Goal: Transaction & Acquisition: Purchase product/service

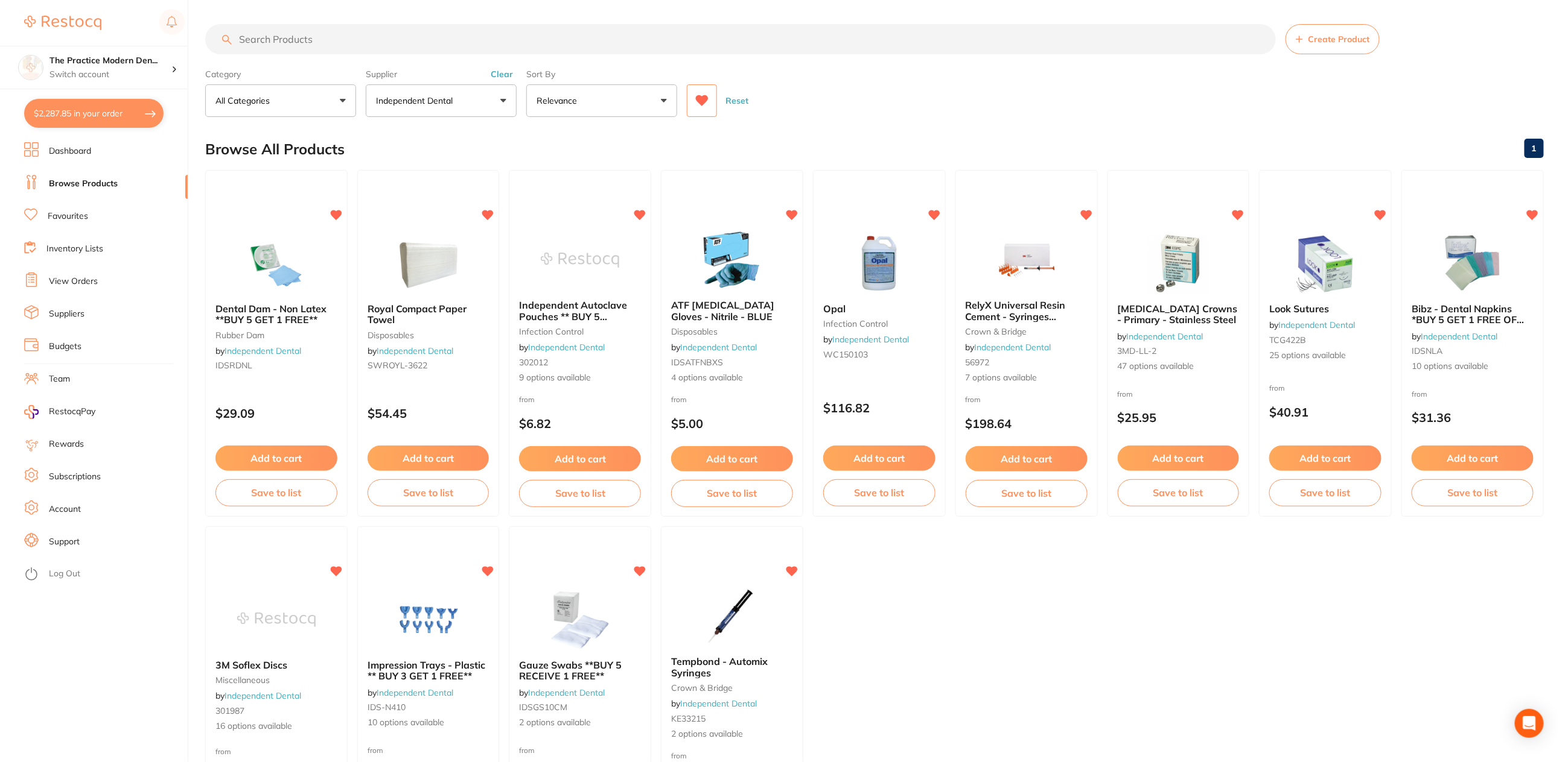
scroll to position [700, 0]
click at [267, 37] on input "search" at bounding box center [740, 39] width 1071 height 30
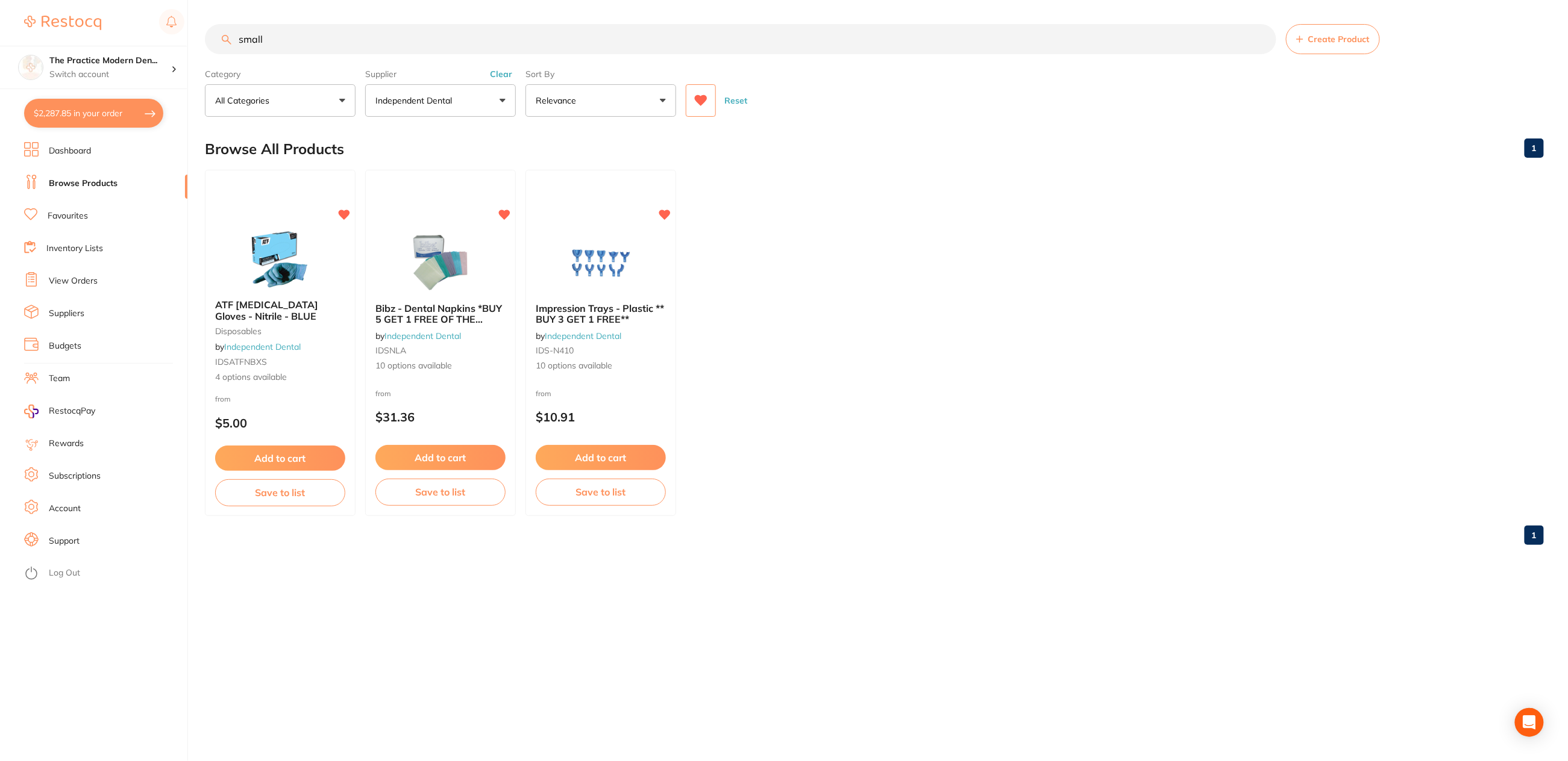
type input "small"
click at [499, 74] on button "Clear" at bounding box center [501, 74] width 30 height 11
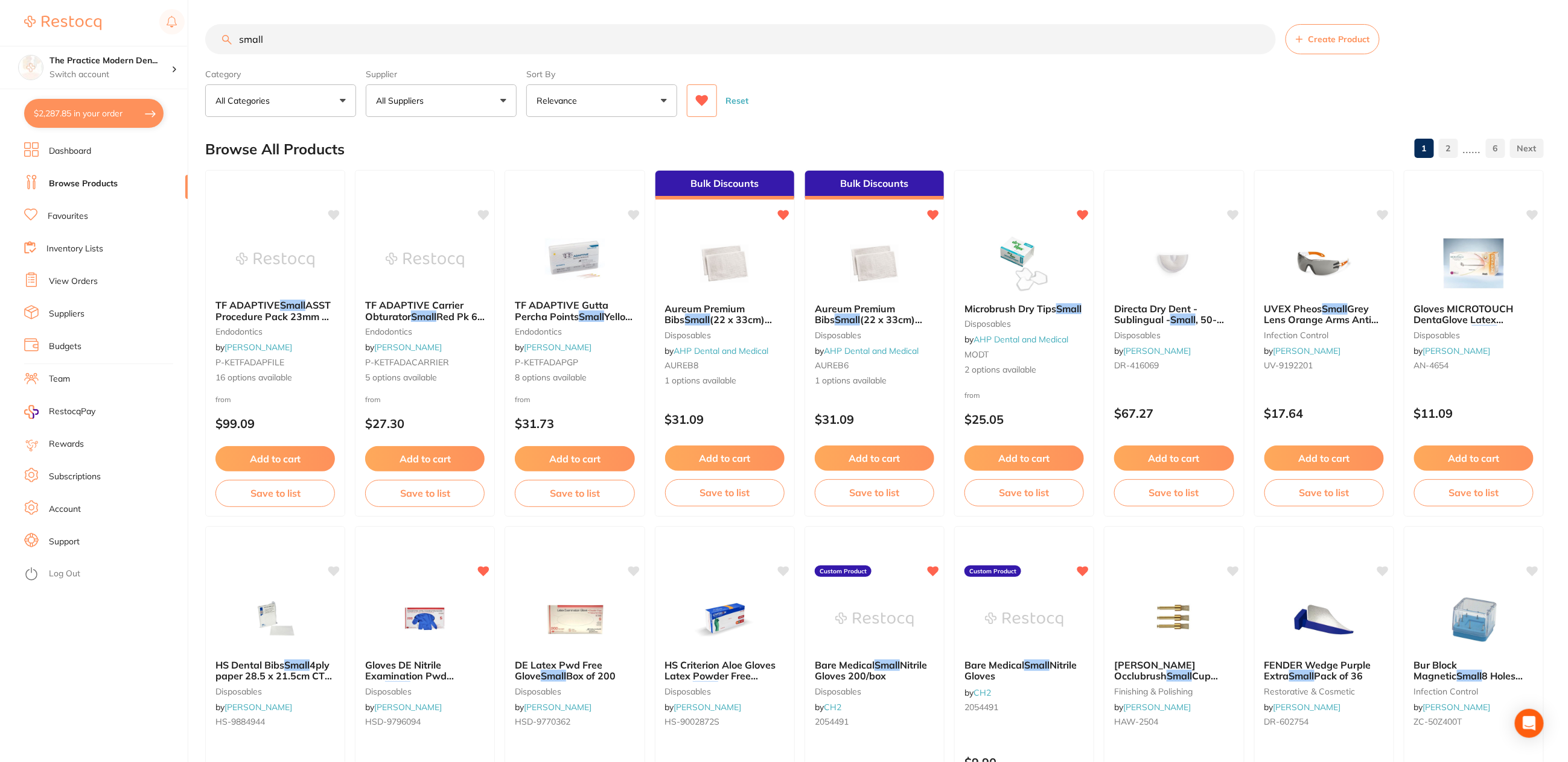
click at [479, 99] on button "All Suppliers" at bounding box center [440, 100] width 151 height 33
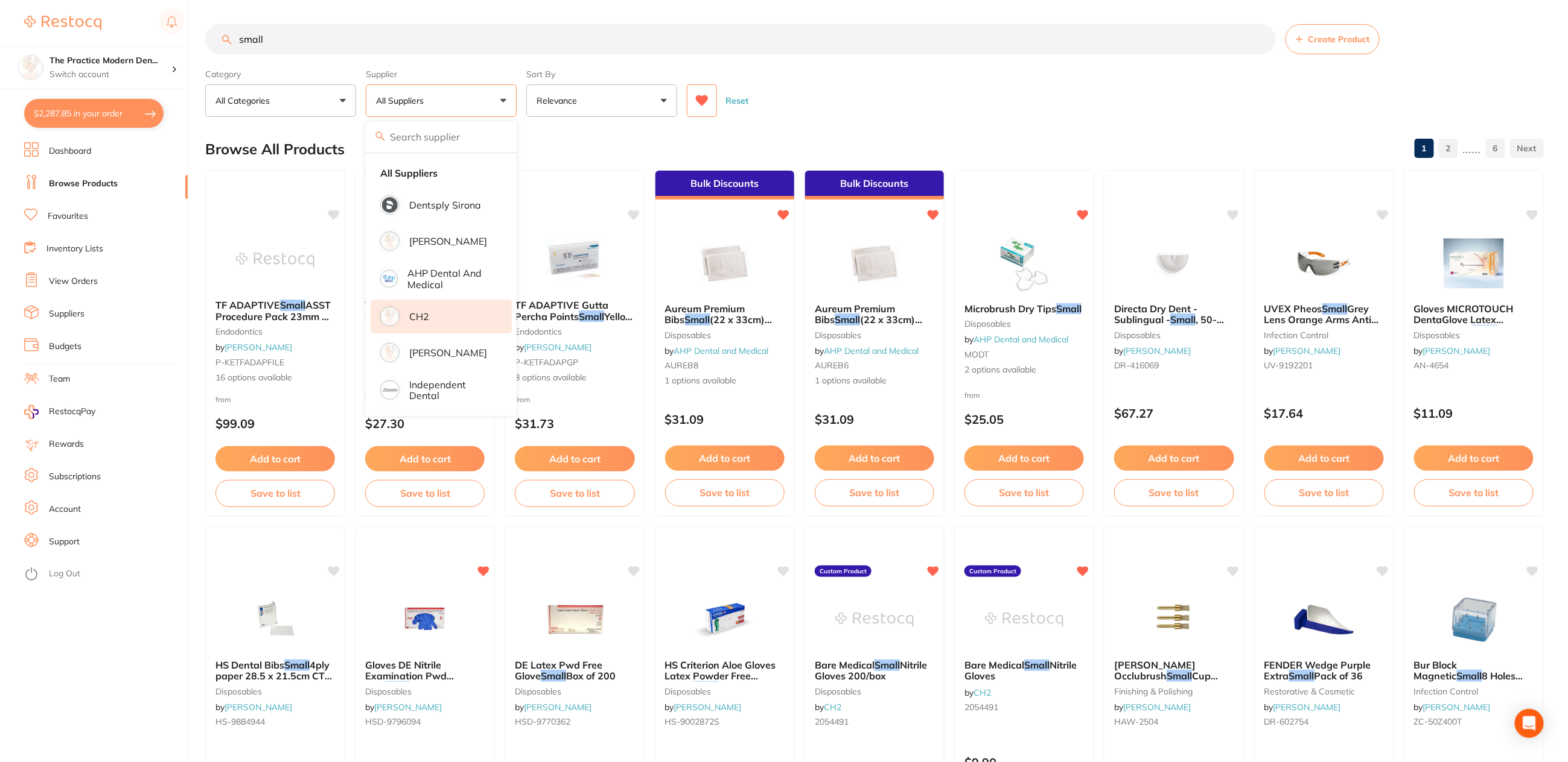
click at [438, 308] on li "CH2" at bounding box center [441, 317] width 141 height 33
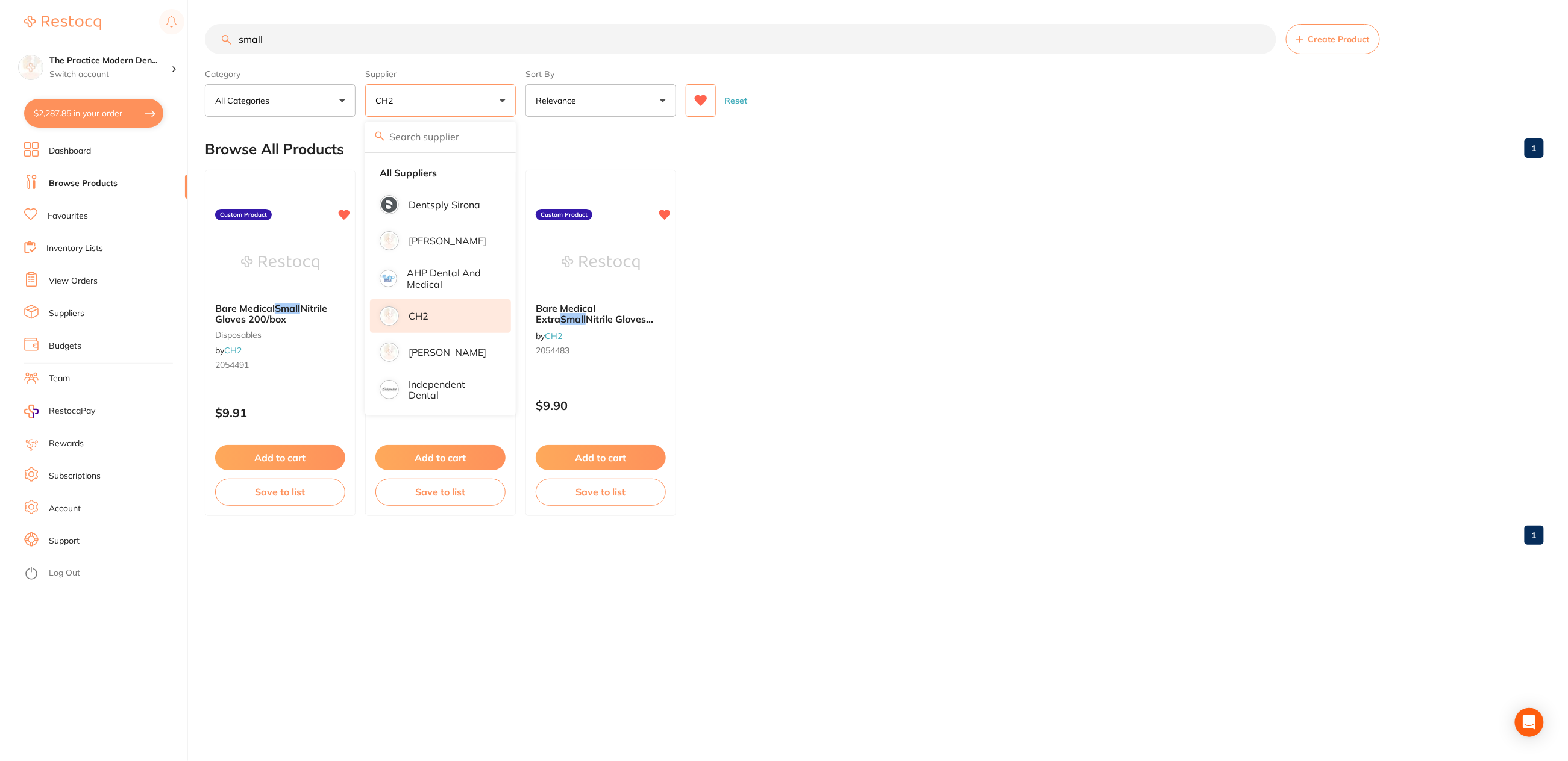
click at [849, 204] on ul "Bare Medical Small Nitrile Gloves 200/box disposables by CH2 2054491 Custom Pro…" at bounding box center [874, 343] width 1339 height 346
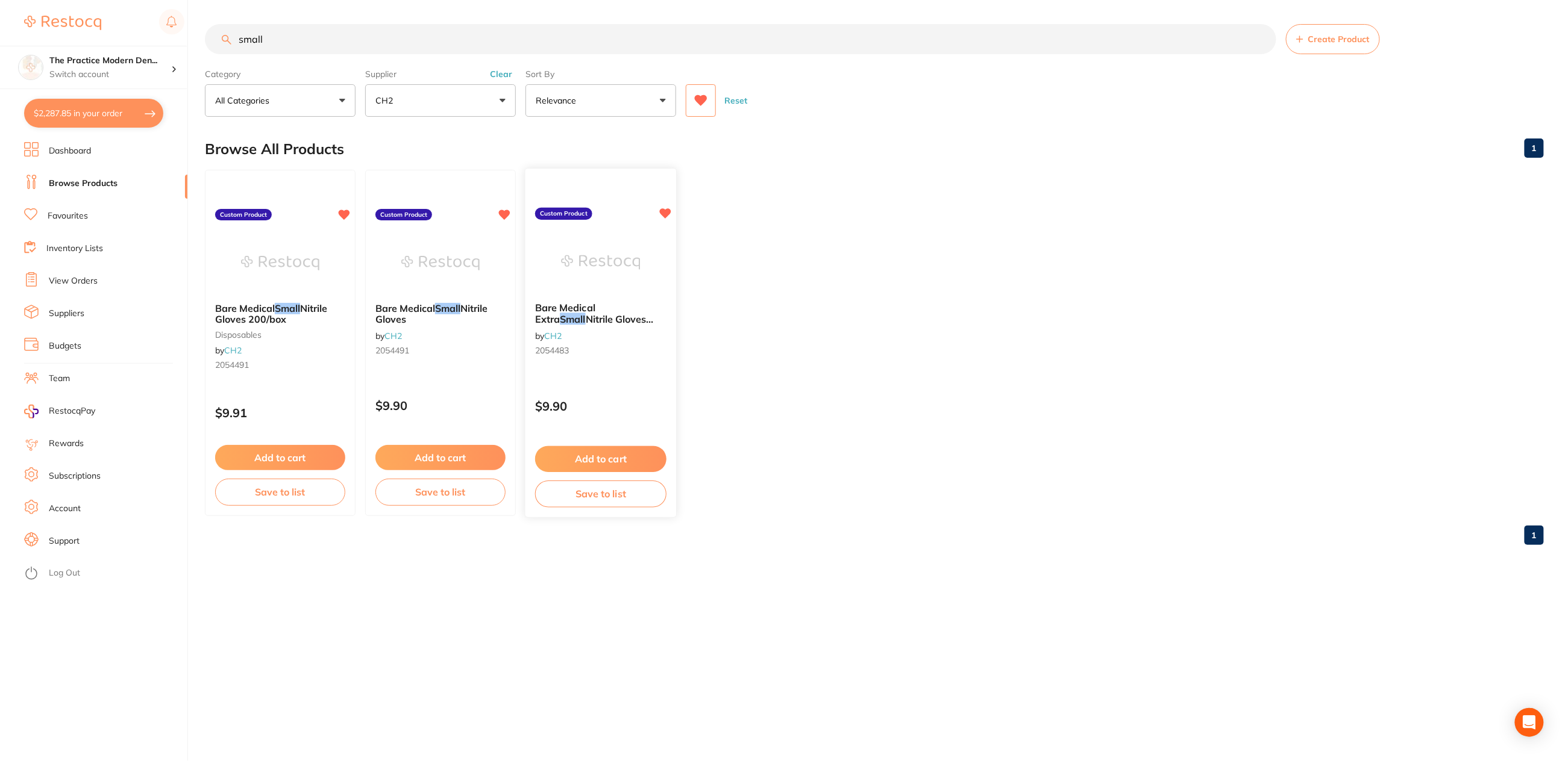
click at [595, 460] on button "Add to cart" at bounding box center [600, 459] width 131 height 25
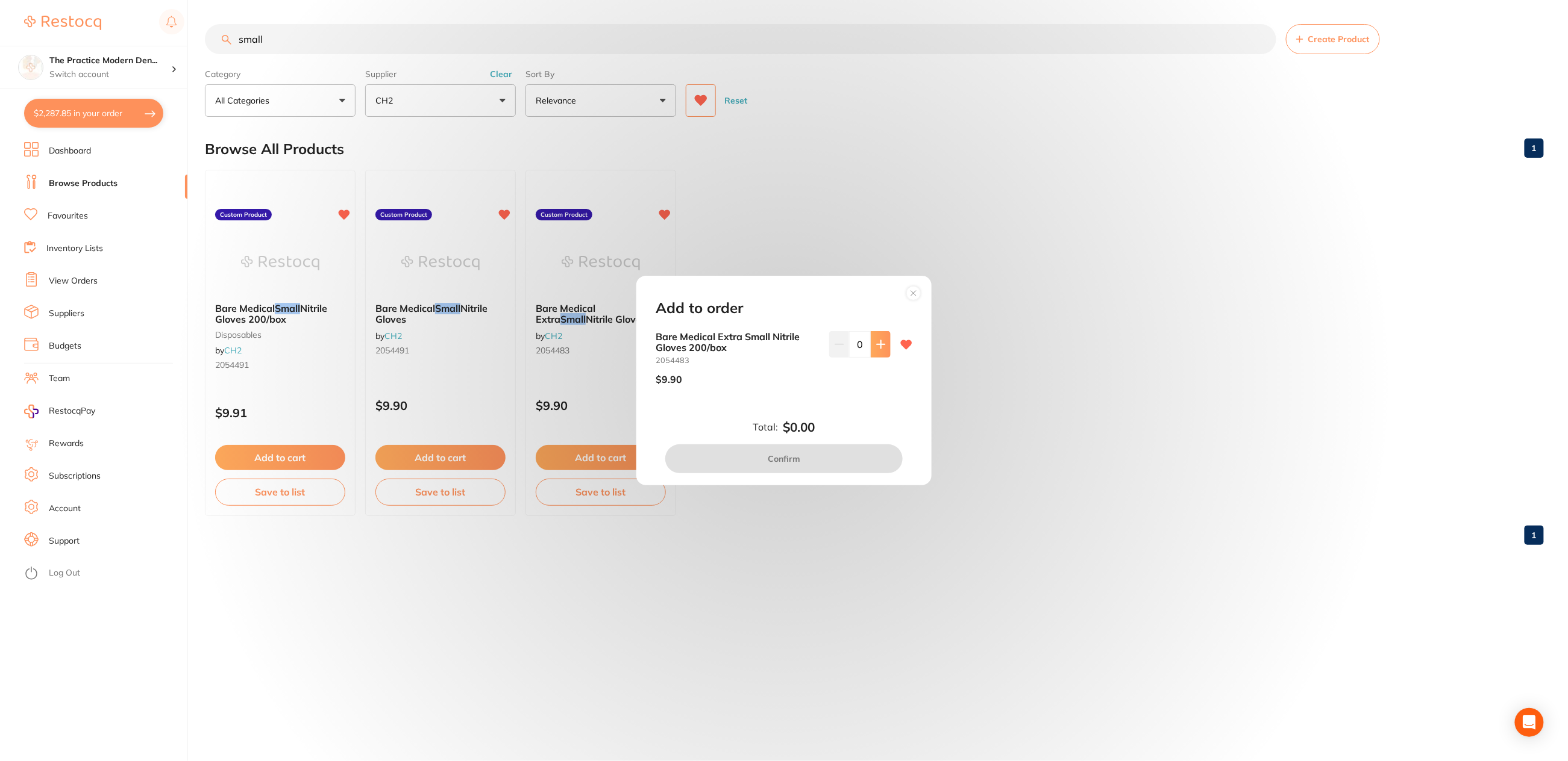
click at [880, 344] on icon at bounding box center [880, 344] width 8 height 8
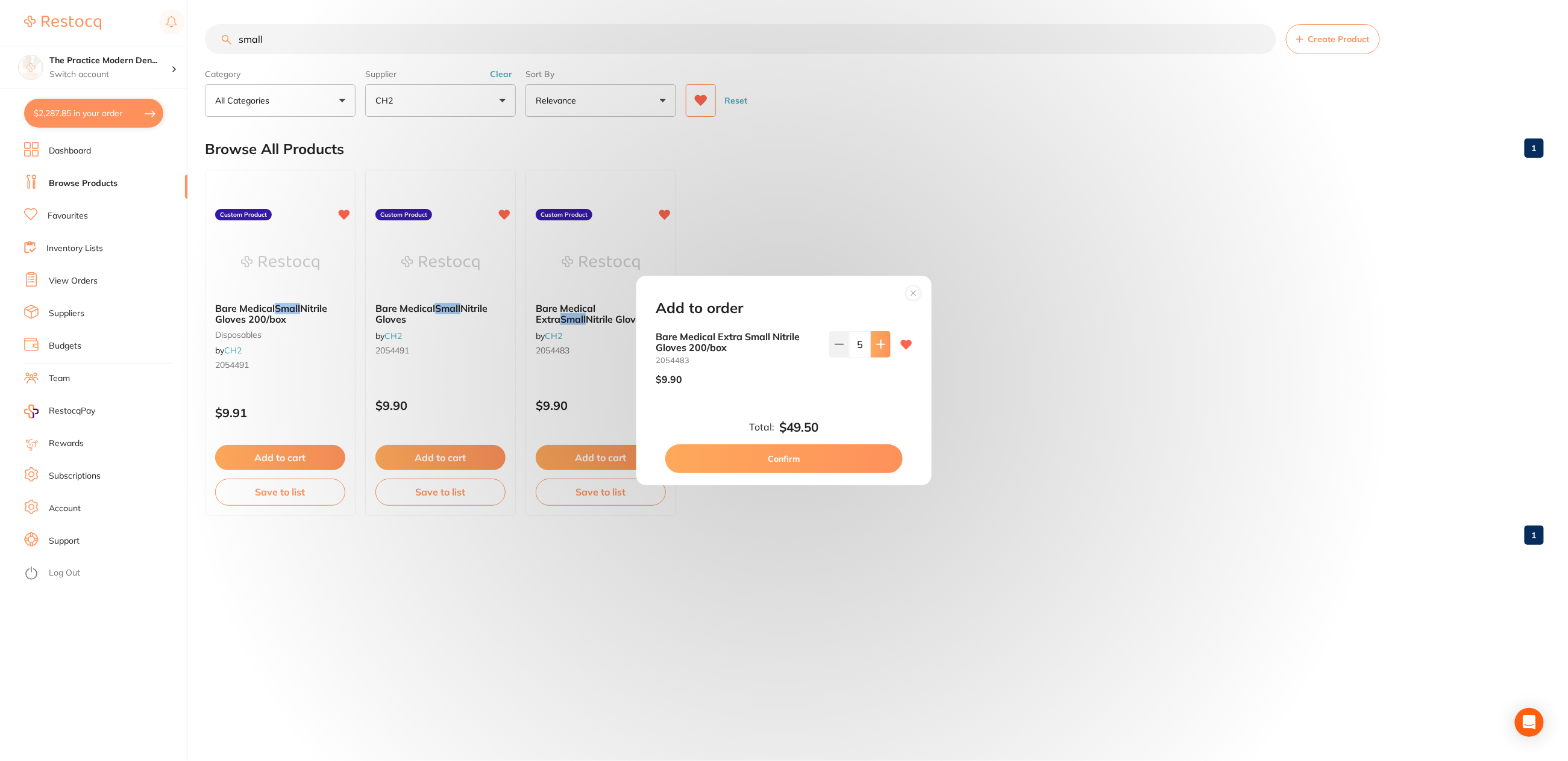
click at [880, 344] on icon at bounding box center [880, 344] width 8 height 8
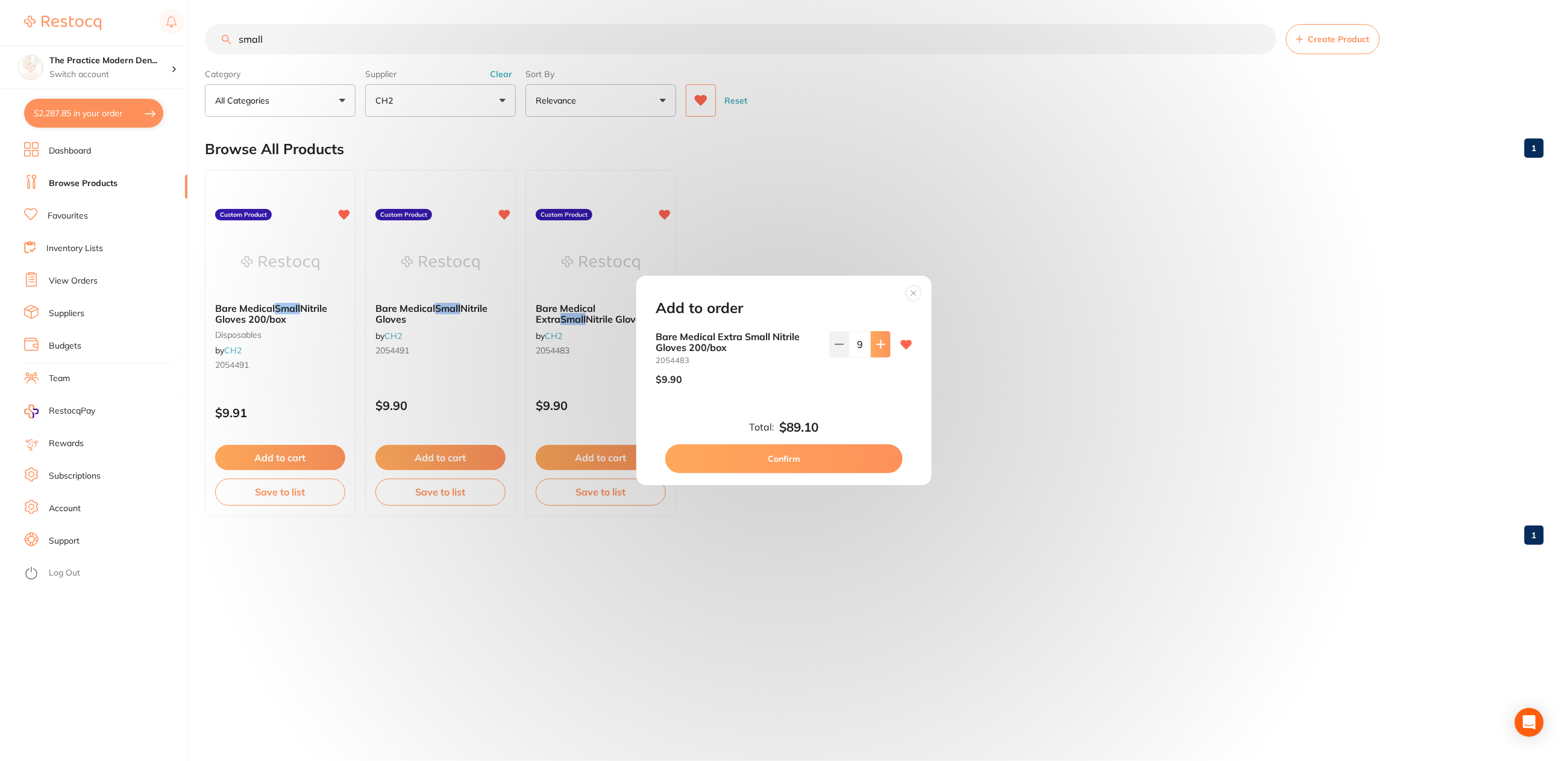
type input "10"
click at [832, 453] on button "Confirm" at bounding box center [784, 459] width 237 height 29
checkbox input "false"
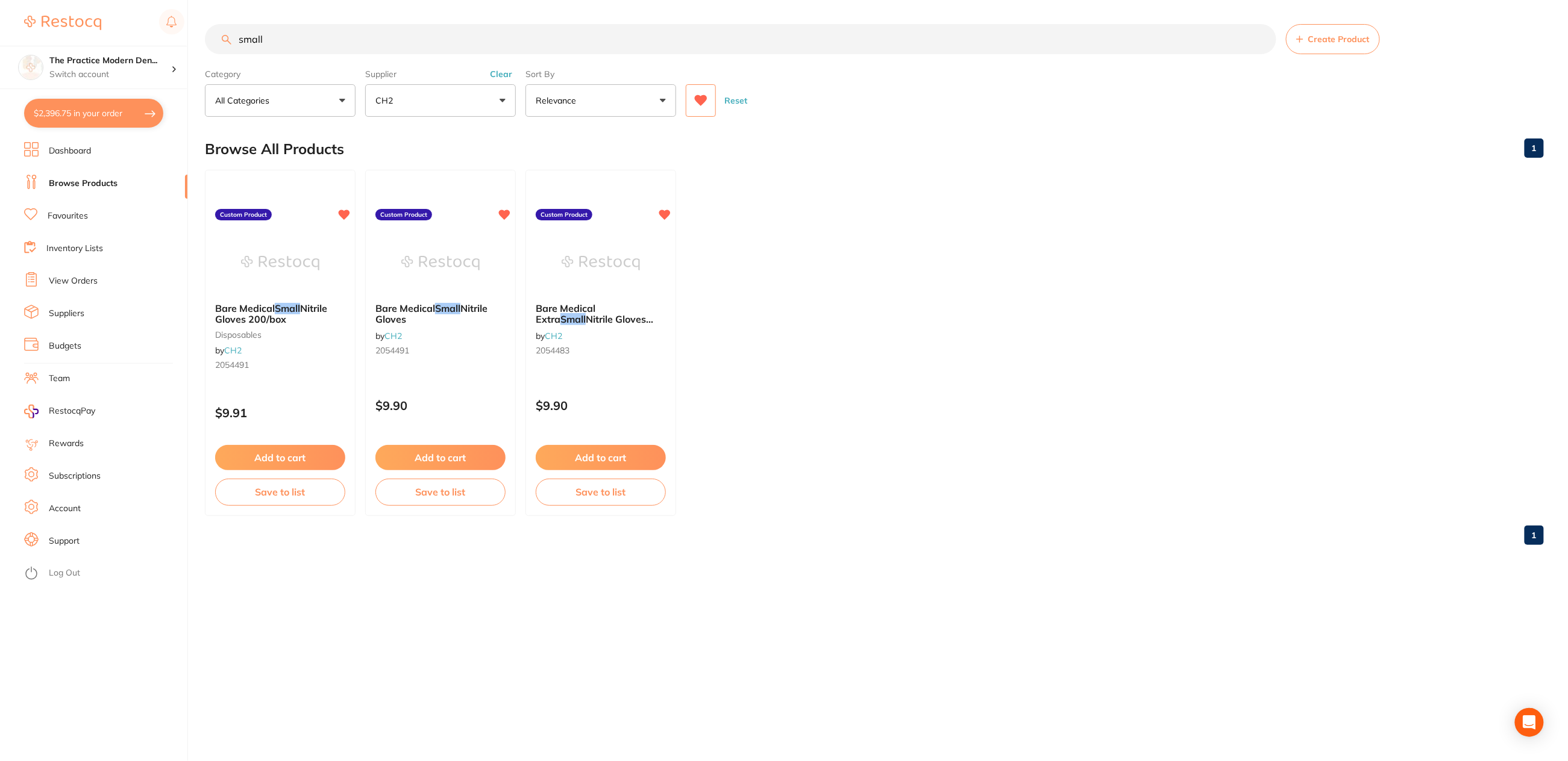
drag, startPoint x: 361, startPoint y: 52, endPoint x: 231, endPoint y: 35, distance: 131.1
click at [231, 35] on input "small" at bounding box center [740, 39] width 1071 height 30
type input "xsmall"
click at [472, 95] on button "CH2" at bounding box center [439, 100] width 150 height 33
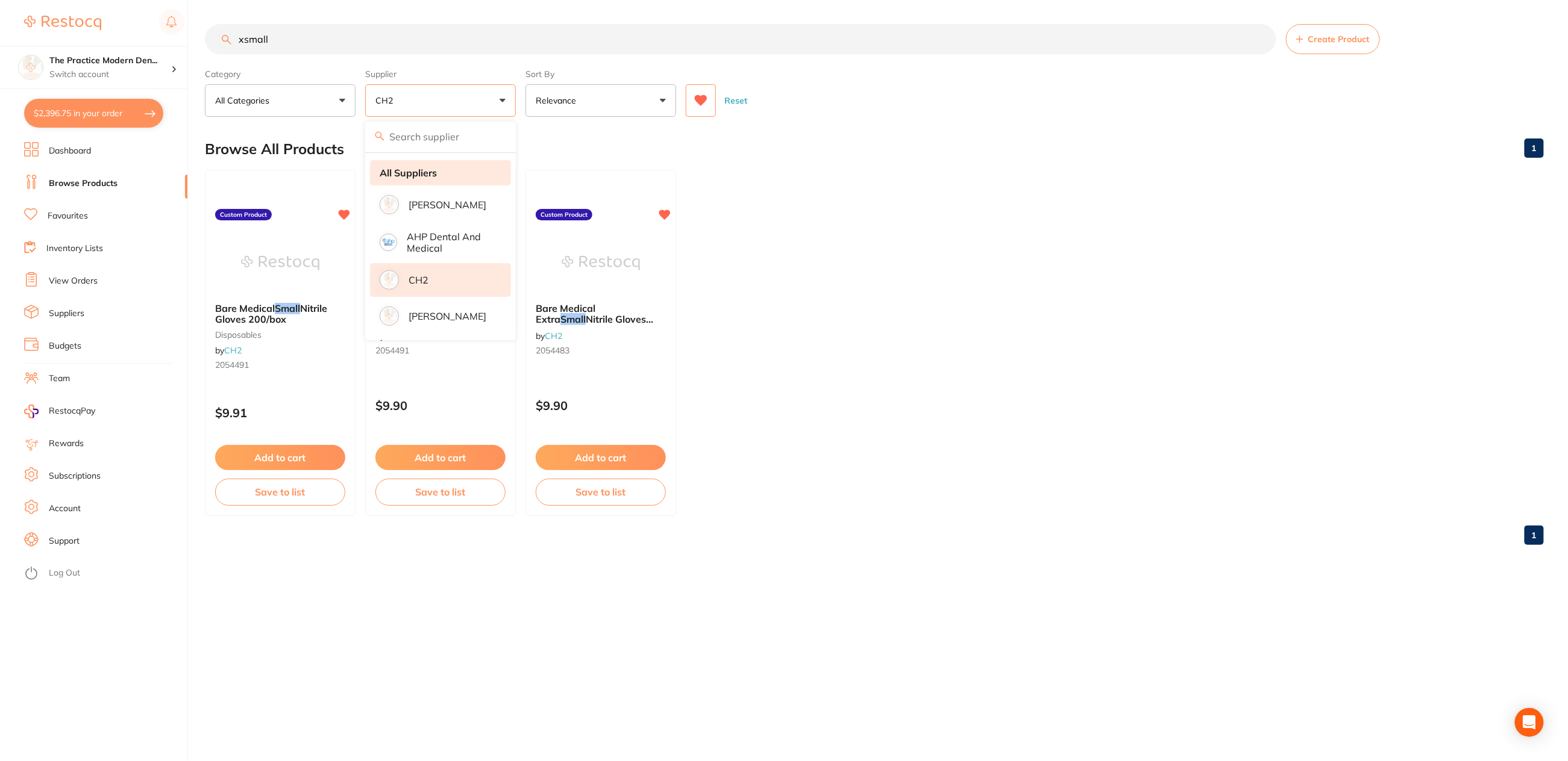
click at [432, 178] on li "All Suppliers" at bounding box center [440, 172] width 141 height 25
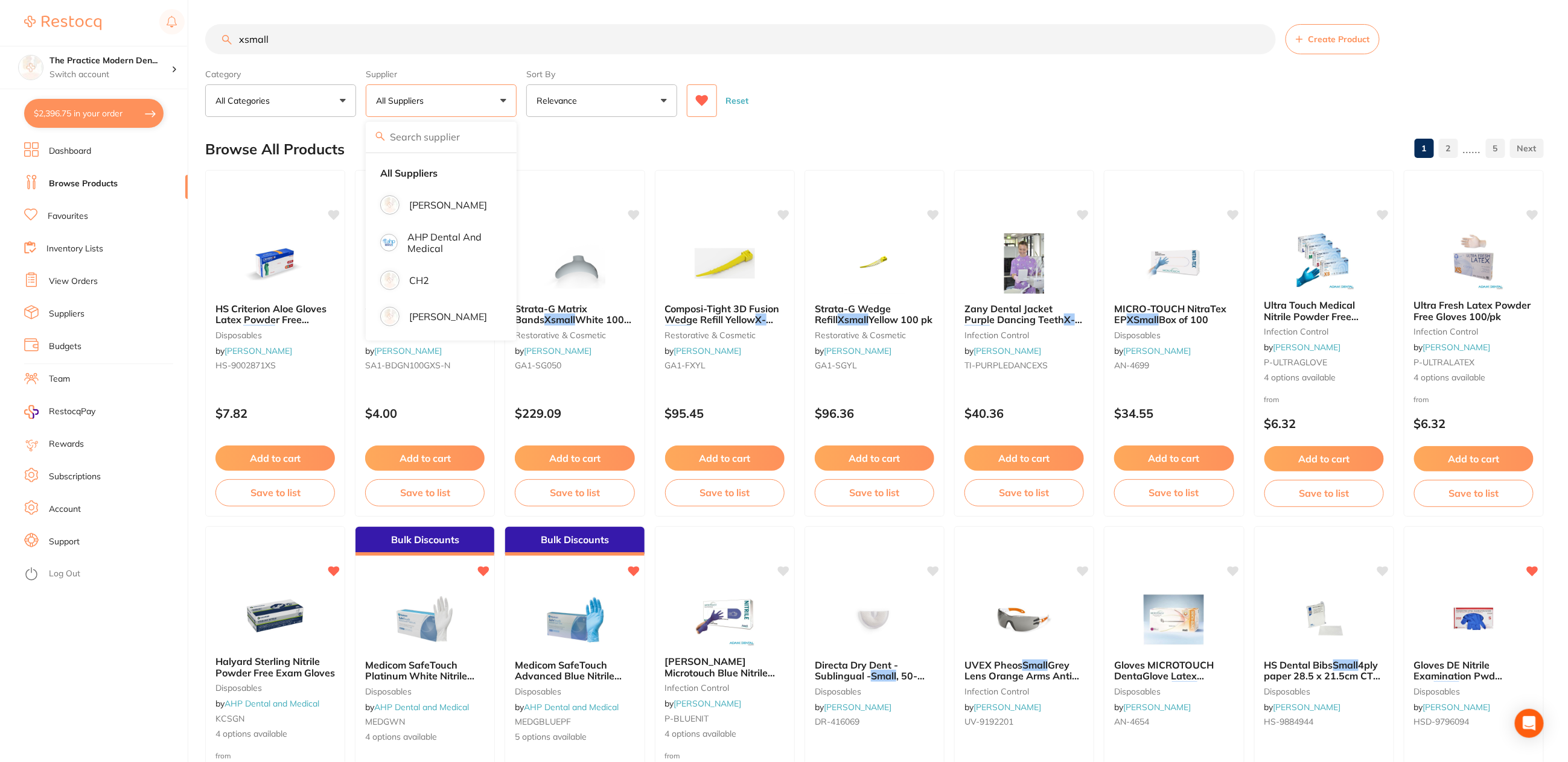
click at [452, 101] on button "All Suppliers" at bounding box center [440, 100] width 151 height 33
click at [451, 93] on button "All Suppliers" at bounding box center [440, 100] width 151 height 33
click at [464, 97] on button "All Suppliers" at bounding box center [440, 100] width 151 height 33
click at [451, 136] on div "Browse All Products 1 2 ...... 5" at bounding box center [874, 150] width 1338 height 40
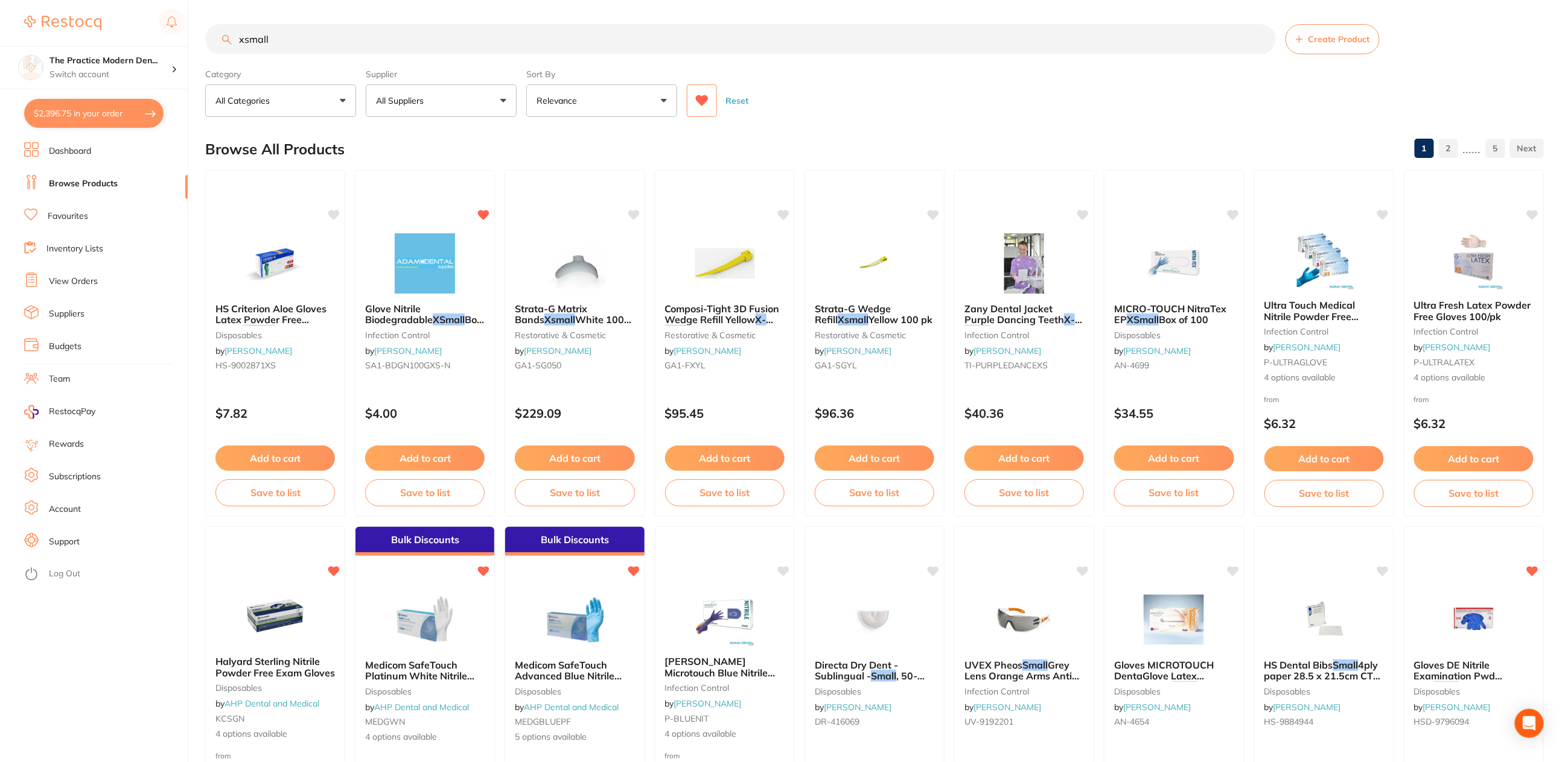
click at [440, 105] on button "All Suppliers" at bounding box center [440, 100] width 151 height 33
click at [408, 143] on input "search" at bounding box center [440, 136] width 151 height 30
type input "matr"
click at [697, 100] on icon at bounding box center [702, 100] width 12 height 11
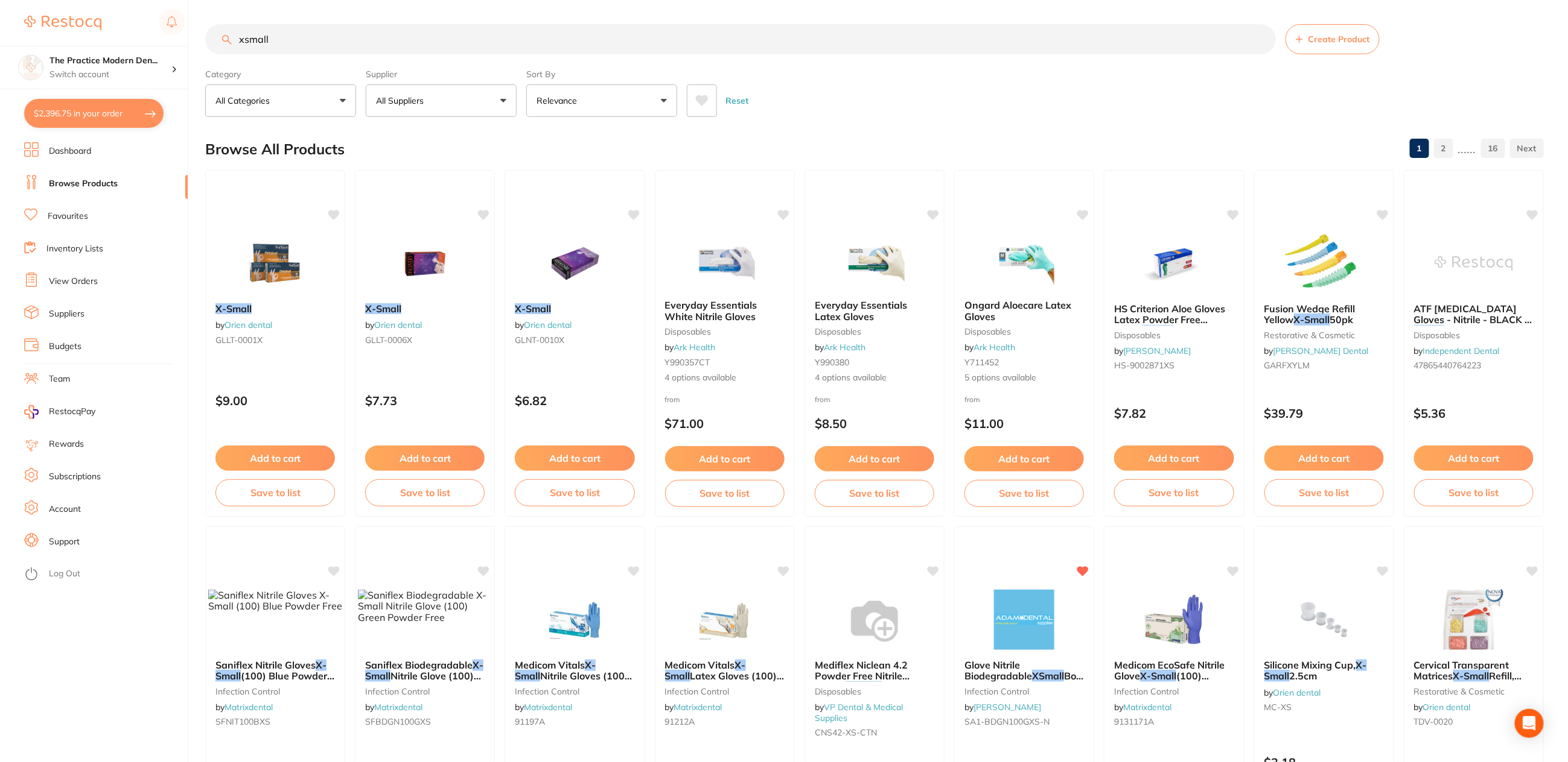
click at [446, 101] on button "All Suppliers" at bounding box center [440, 100] width 151 height 33
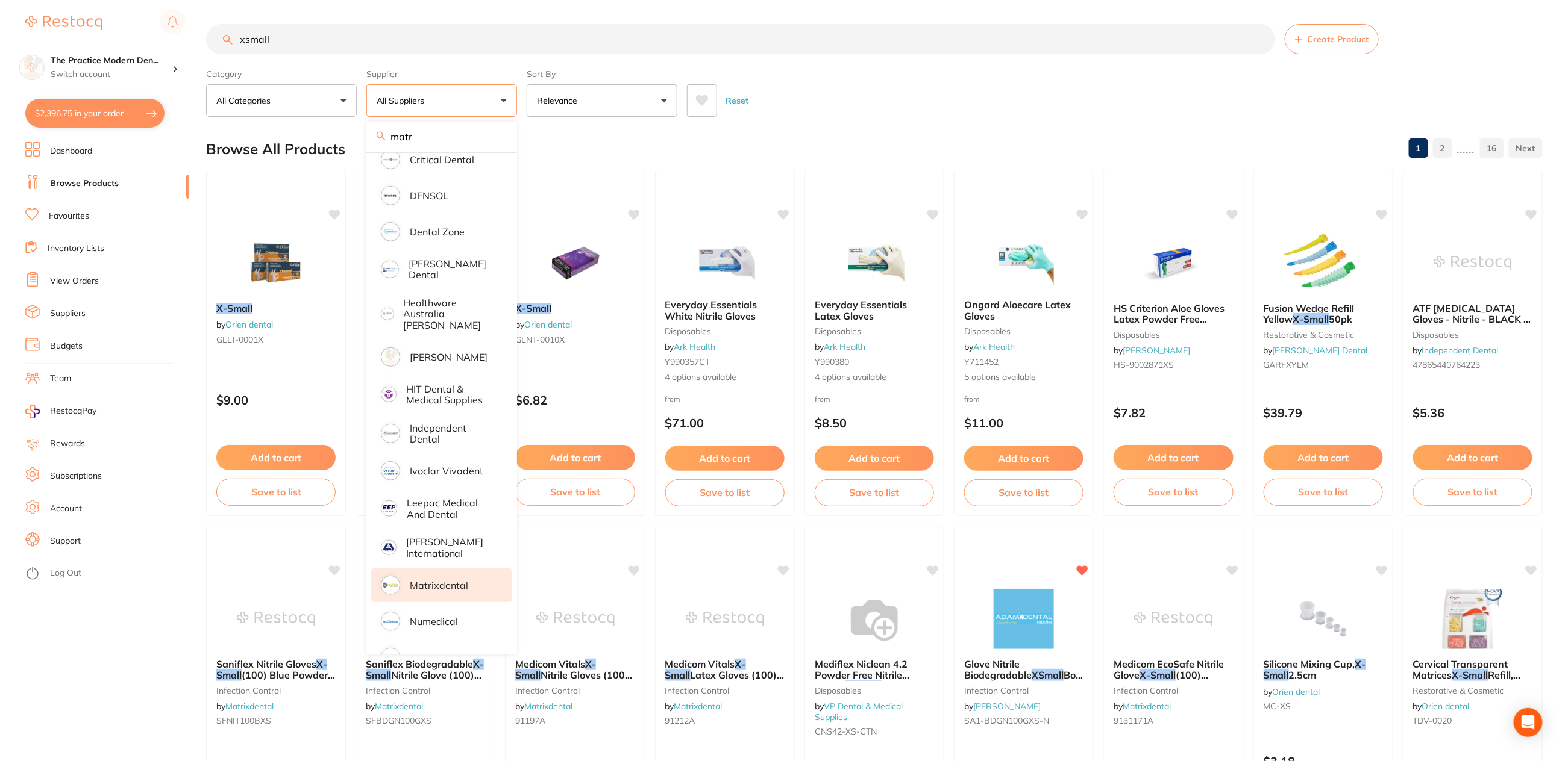
scroll to position [376, 0]
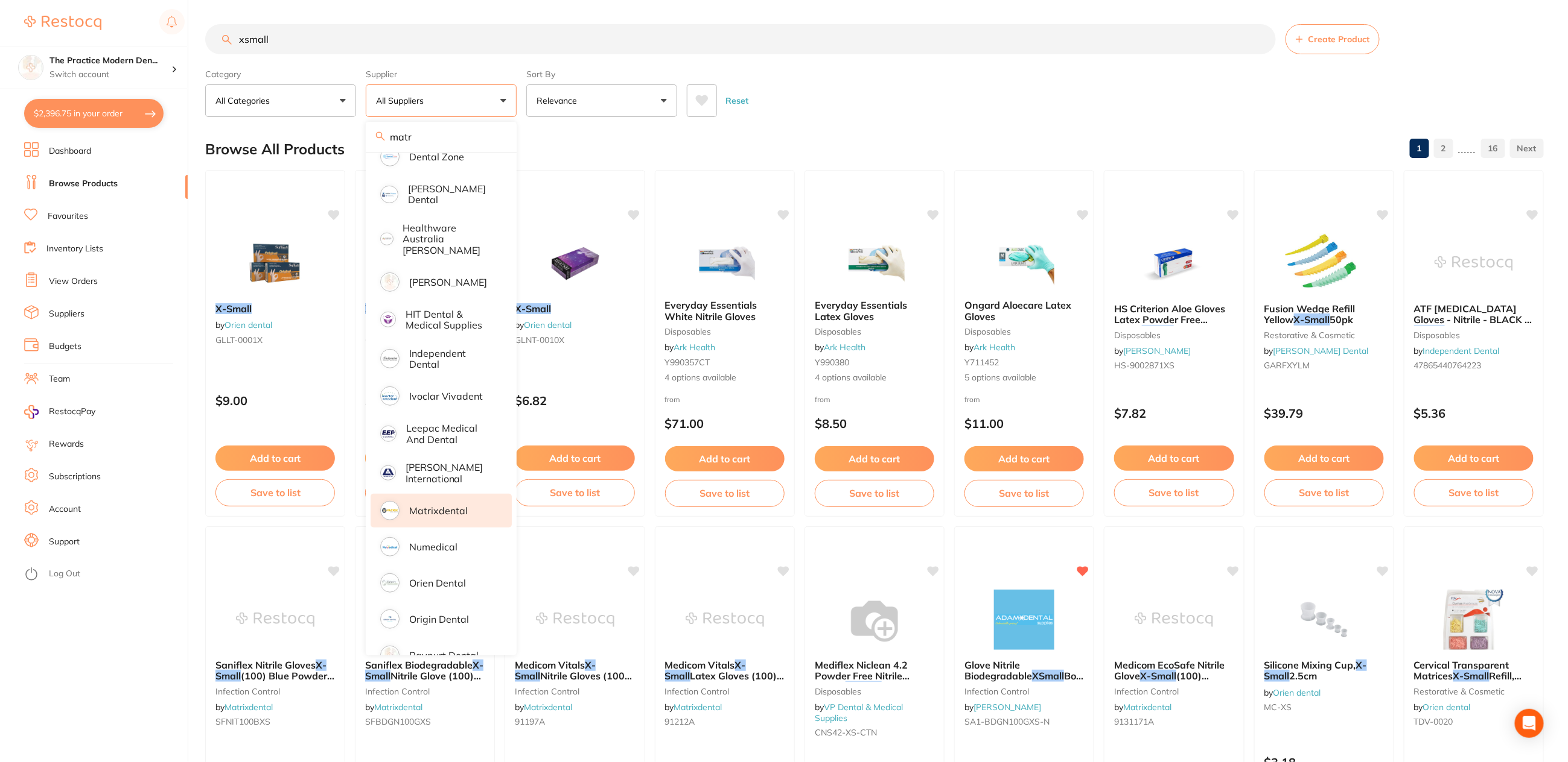
click at [449, 508] on li "Matrixdental" at bounding box center [441, 510] width 141 height 33
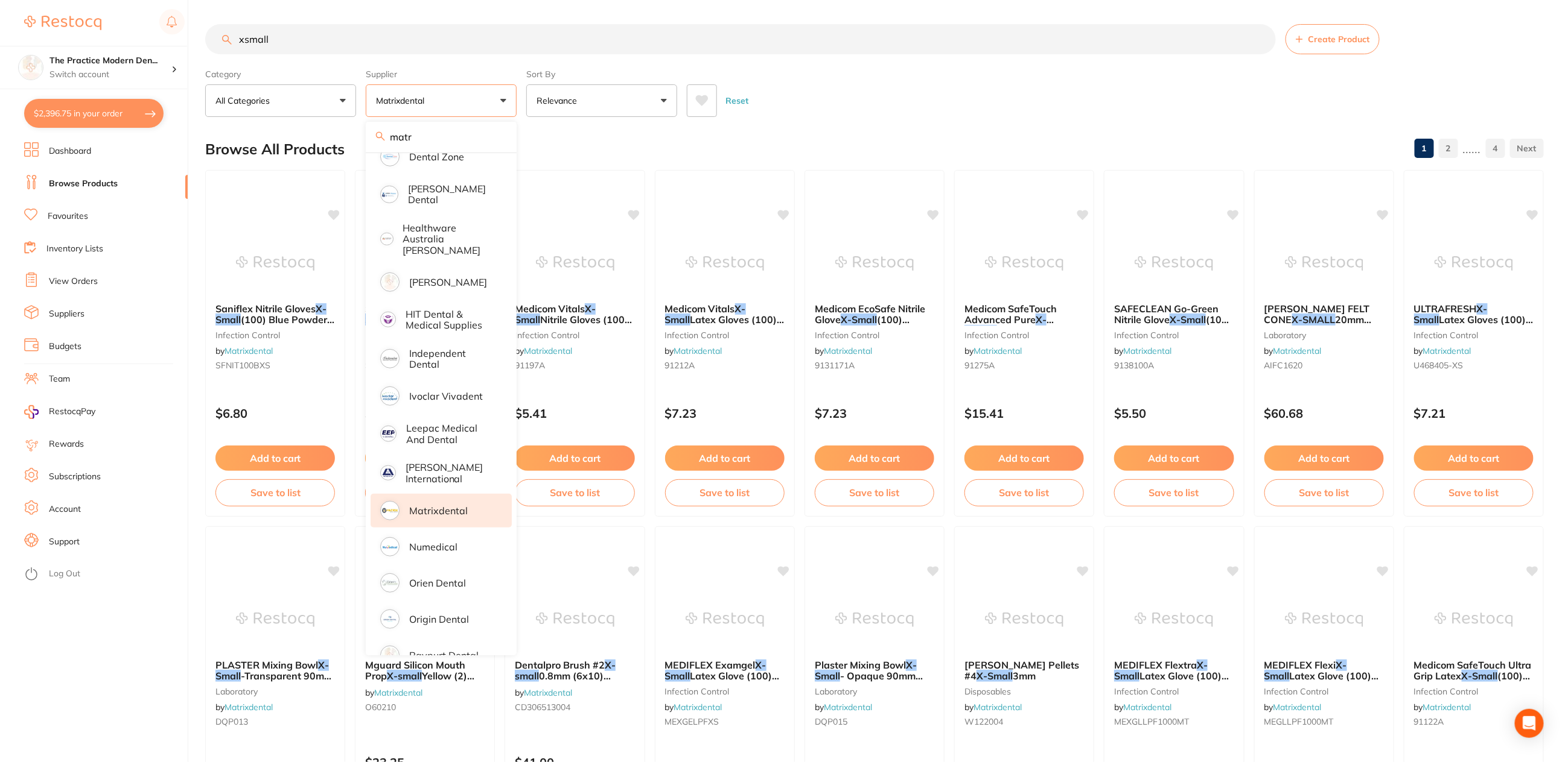
click at [710, 97] on button at bounding box center [702, 100] width 30 height 33
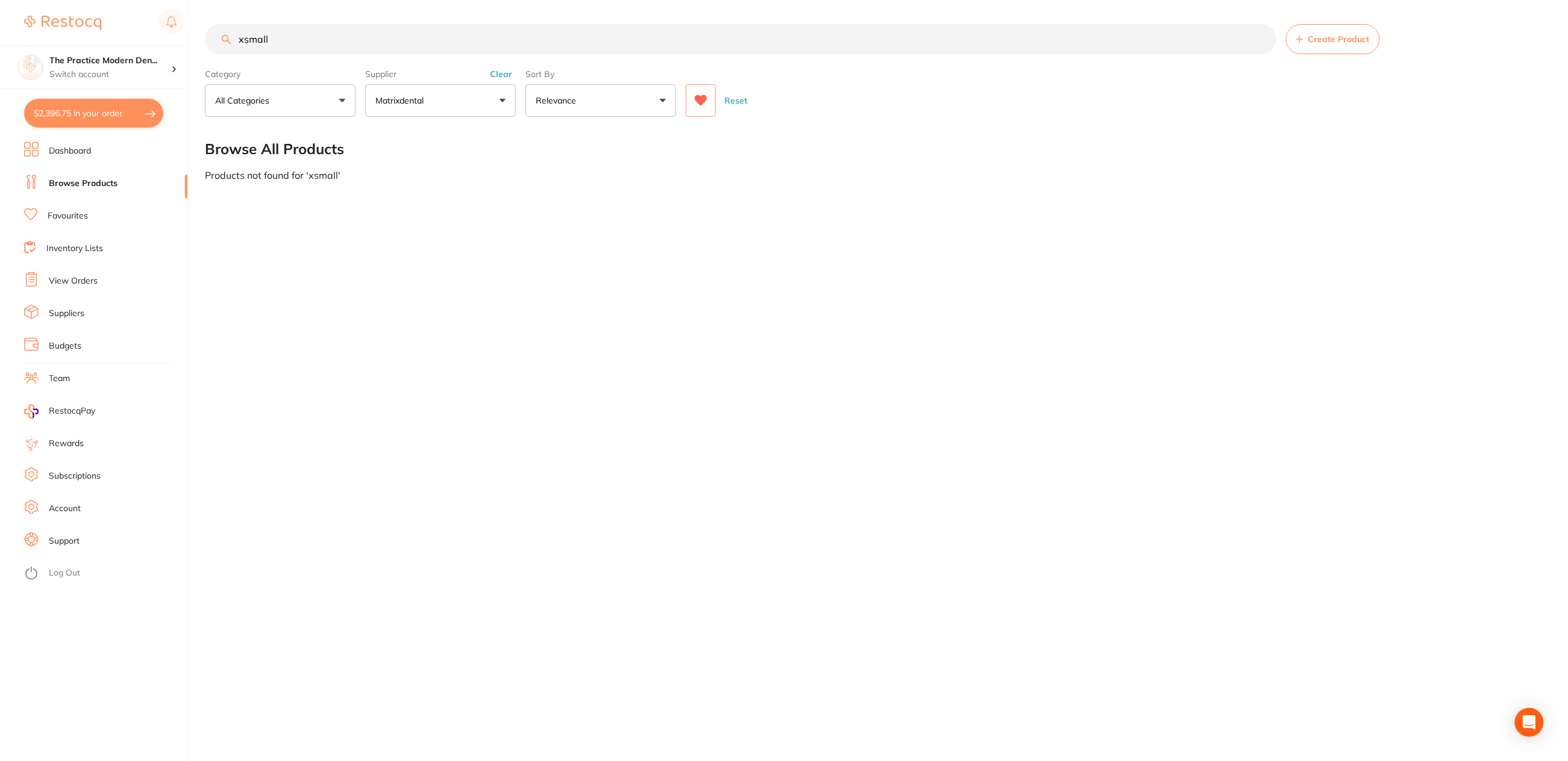
scroll to position [0, 0]
click at [246, 43] on input "xsmall" at bounding box center [740, 39] width 1071 height 30
click at [309, 43] on input "small" at bounding box center [740, 39] width 1071 height 30
click at [310, 33] on input "small" at bounding box center [740, 39] width 1071 height 30
type input "s"
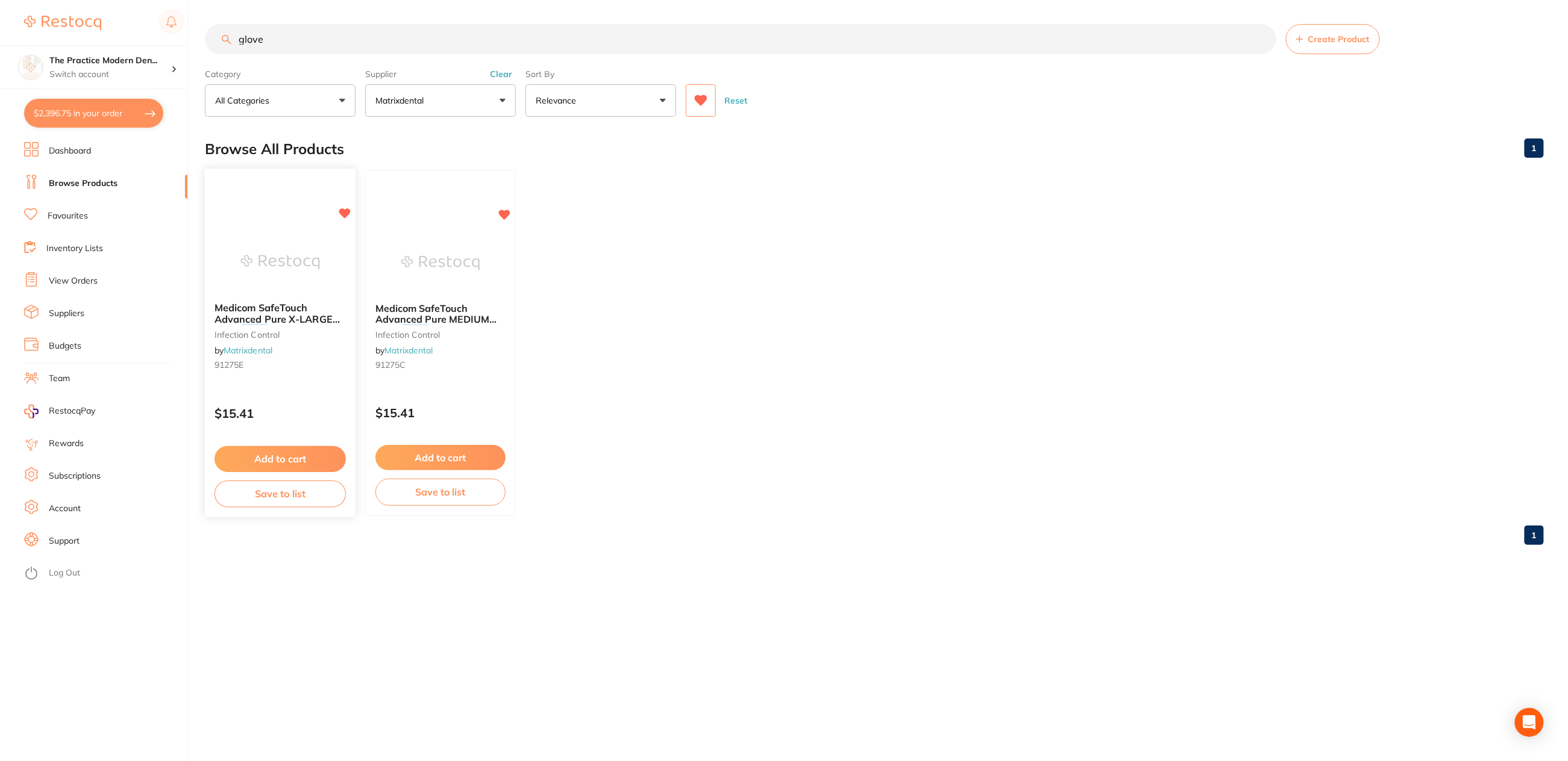
type input "glove"
click at [294, 257] on img at bounding box center [279, 262] width 79 height 61
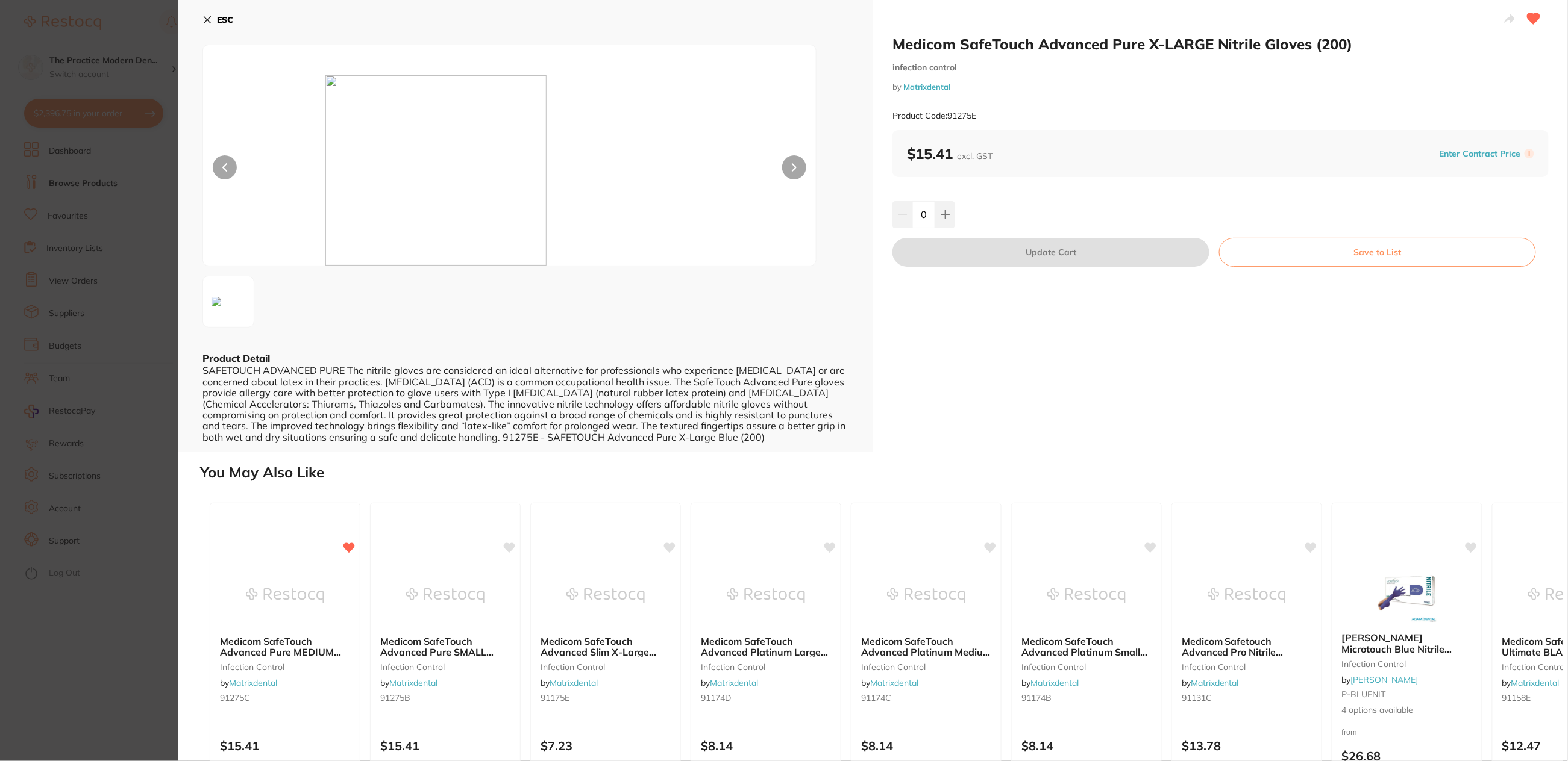
click at [221, 22] on b "ESC" at bounding box center [225, 19] width 17 height 11
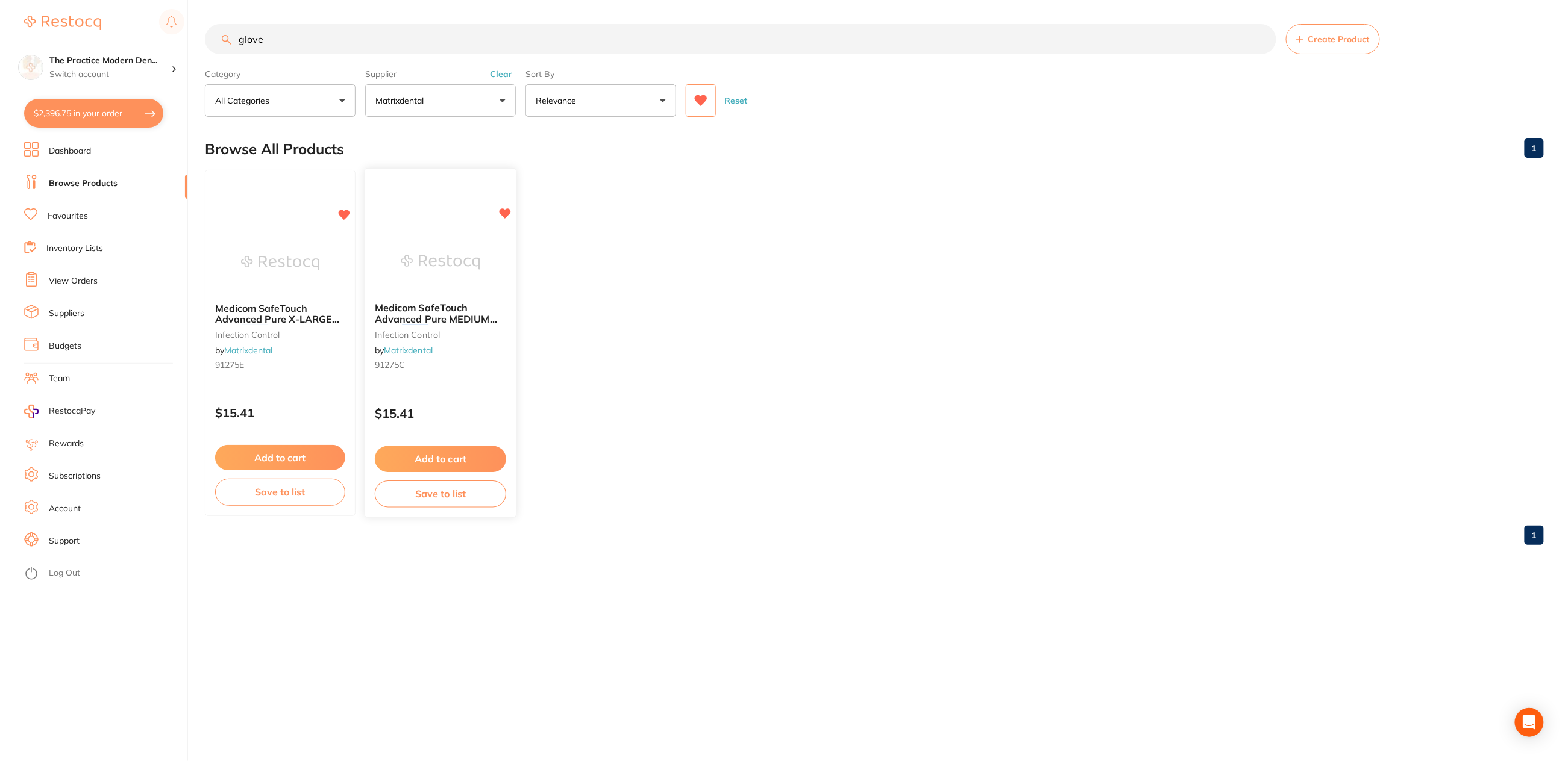
click at [473, 336] on small "infection control" at bounding box center [439, 334] width 131 height 10
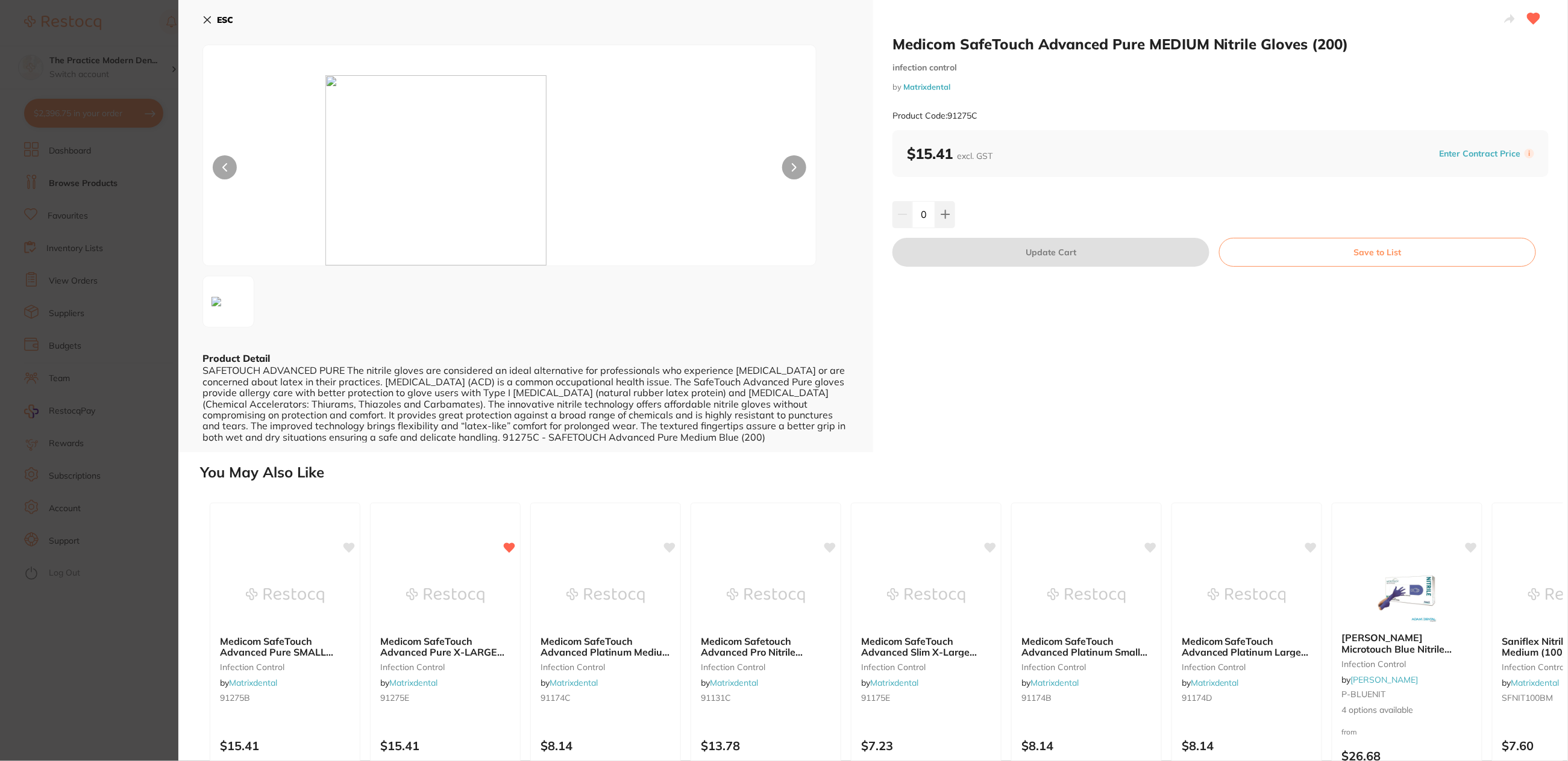
click at [217, 23] on b "ESC" at bounding box center [225, 19] width 17 height 11
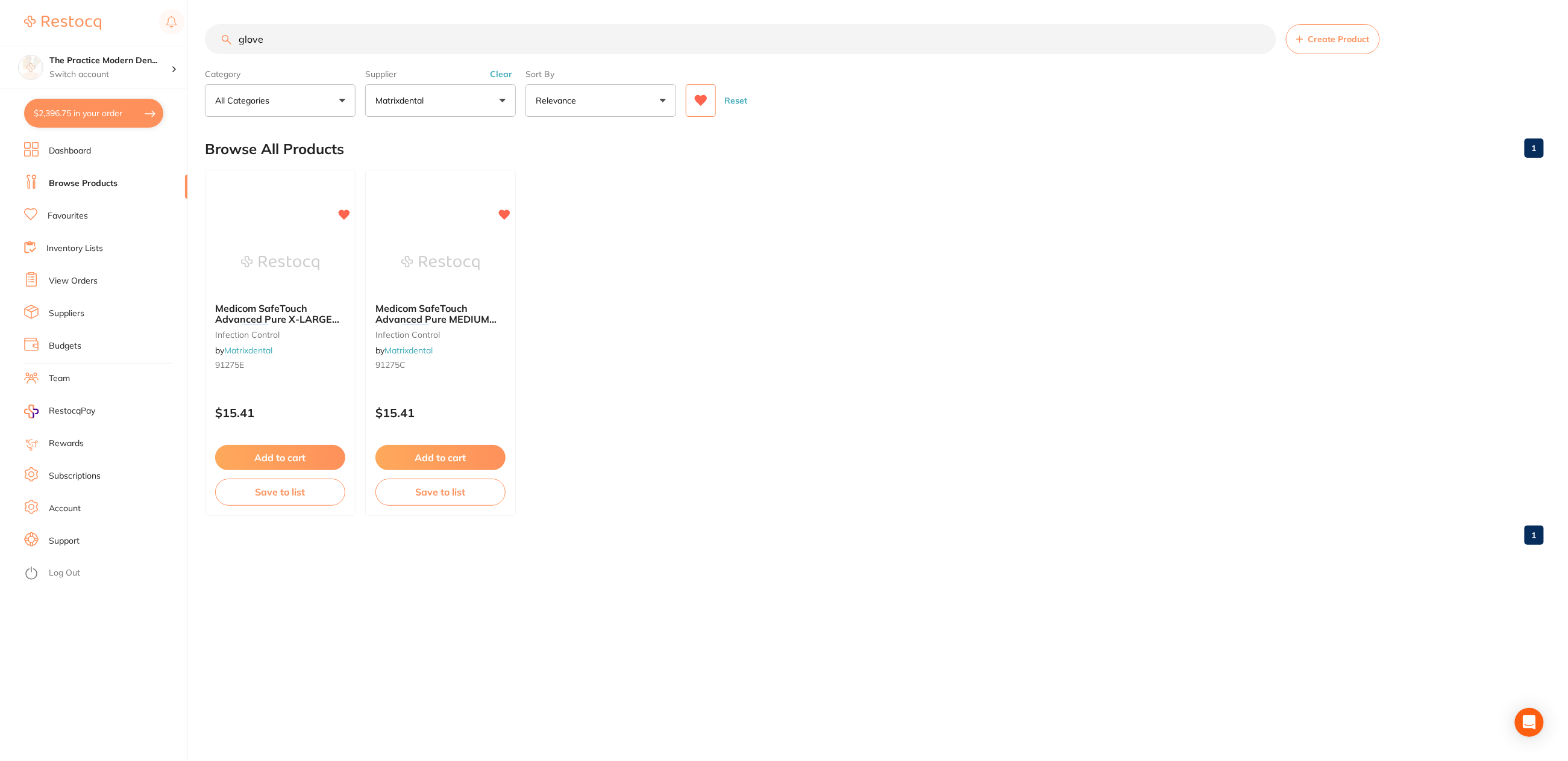
click at [702, 105] on icon at bounding box center [701, 101] width 13 height 12
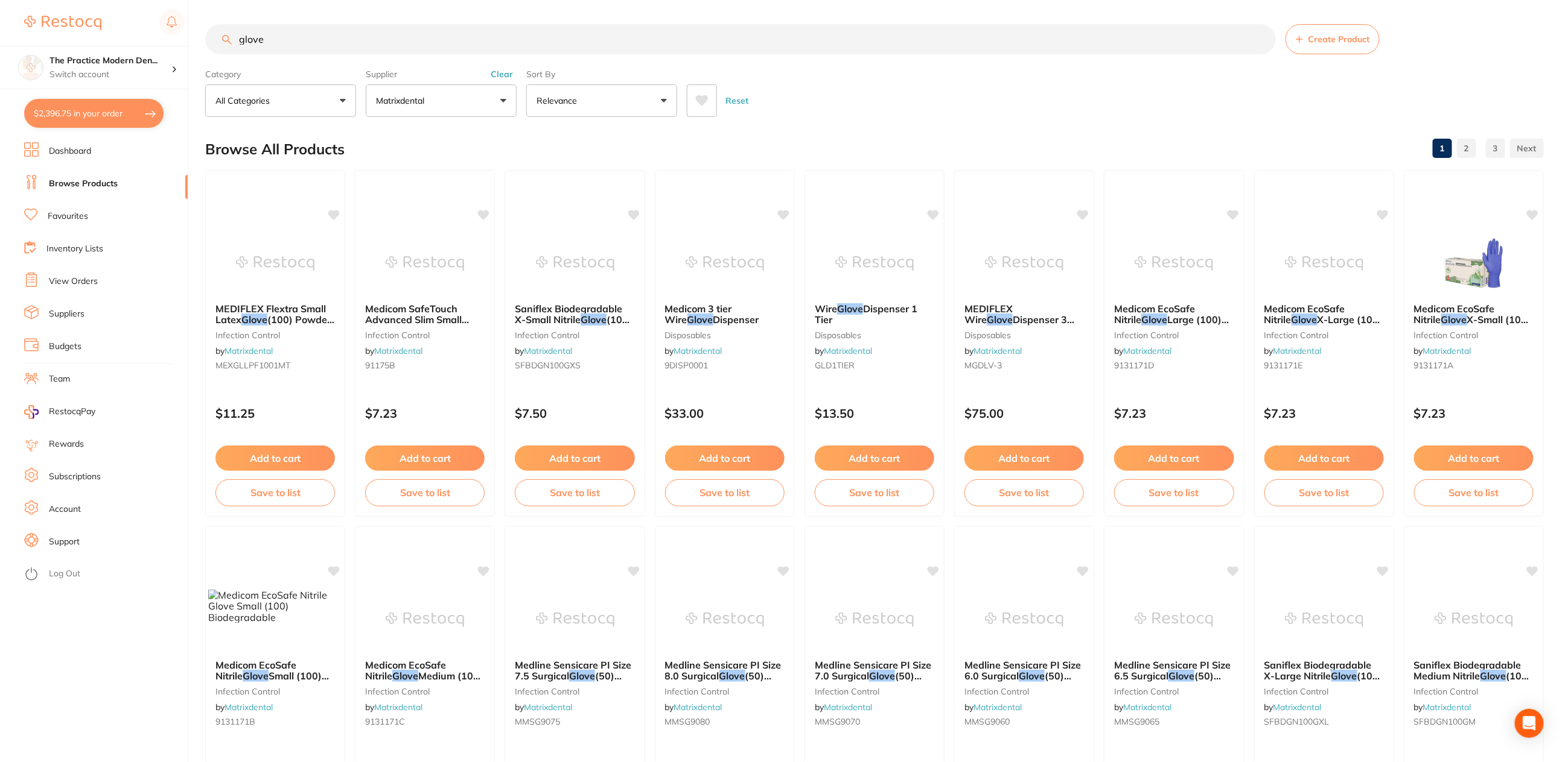
drag, startPoint x: 504, startPoint y: 76, endPoint x: 493, endPoint y: 70, distance: 12.5
click at [504, 76] on button "Clear" at bounding box center [502, 74] width 30 height 11
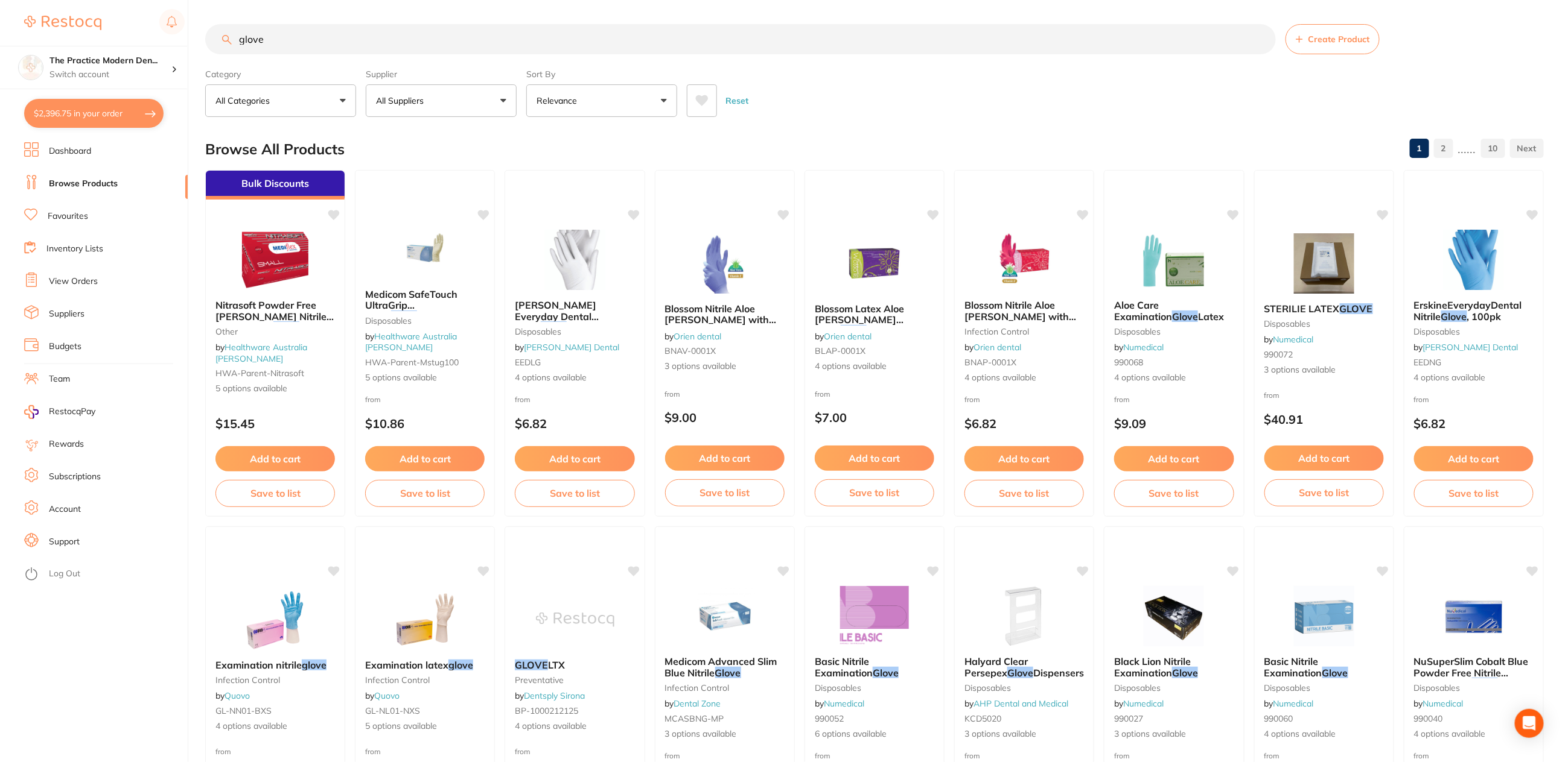
drag, startPoint x: 364, startPoint y: 40, endPoint x: 213, endPoint y: 20, distance: 152.3
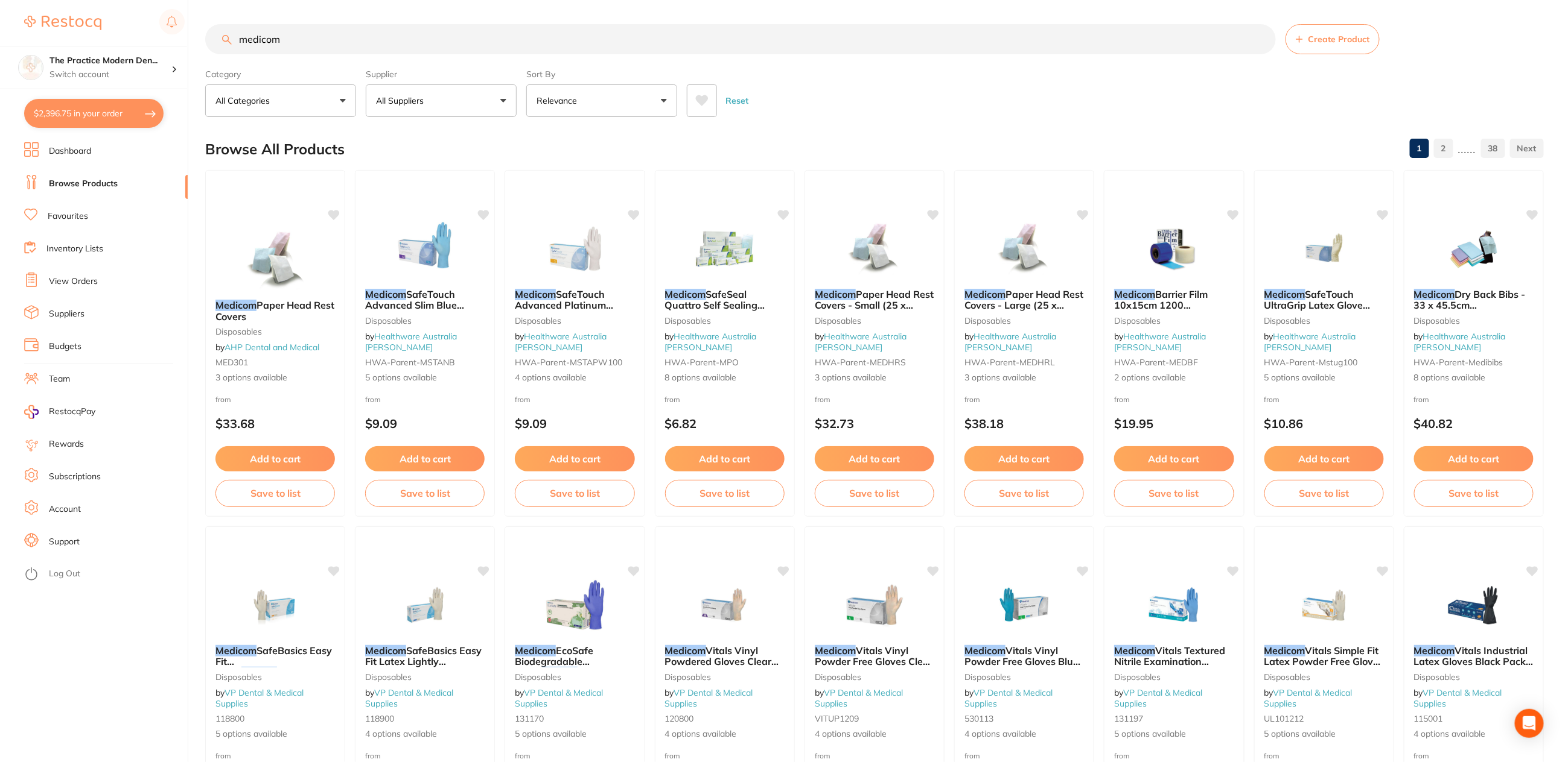
type input "medicom"
click at [705, 97] on icon at bounding box center [702, 100] width 12 height 11
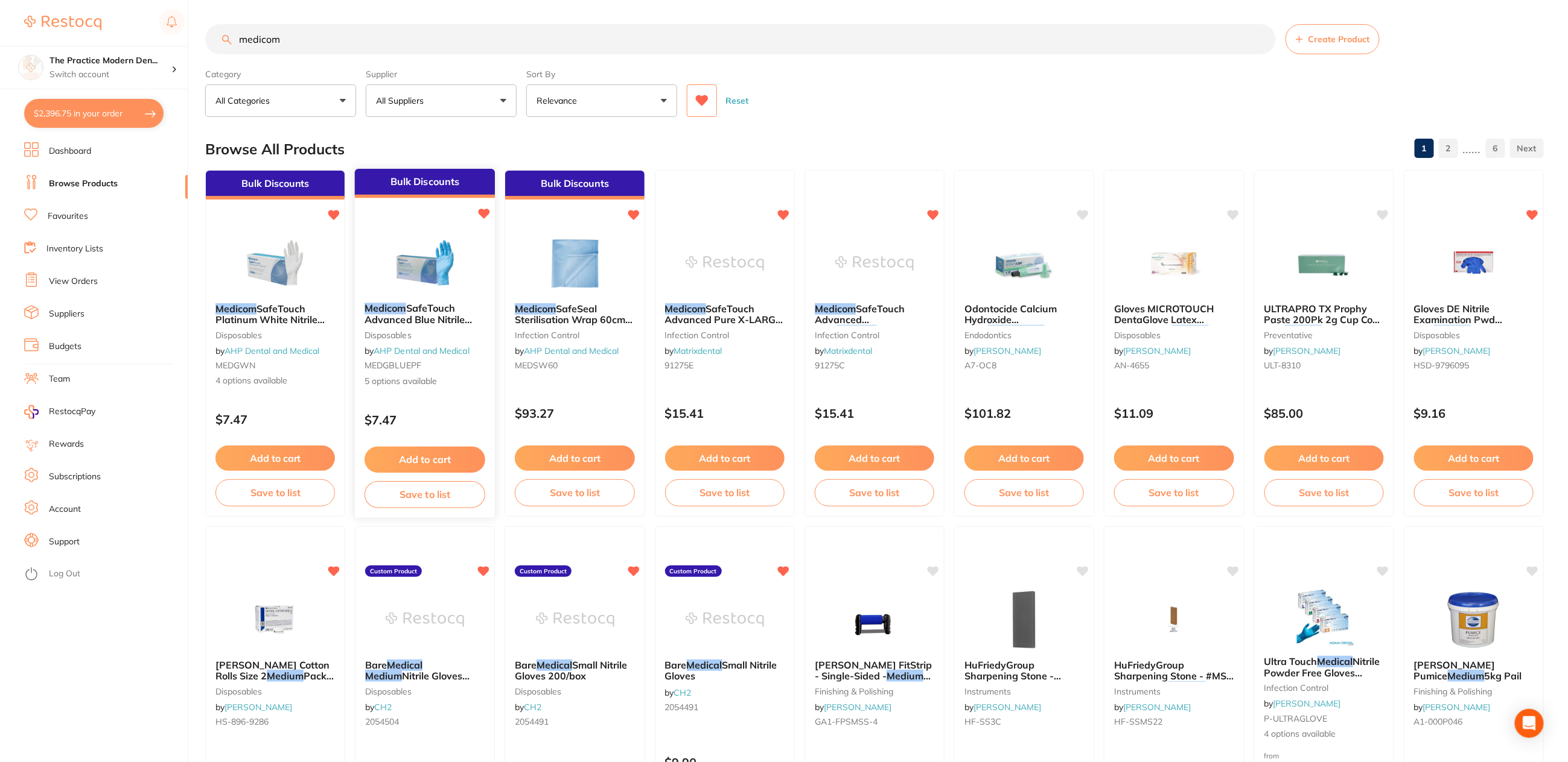
click at [414, 269] on img at bounding box center [425, 262] width 79 height 61
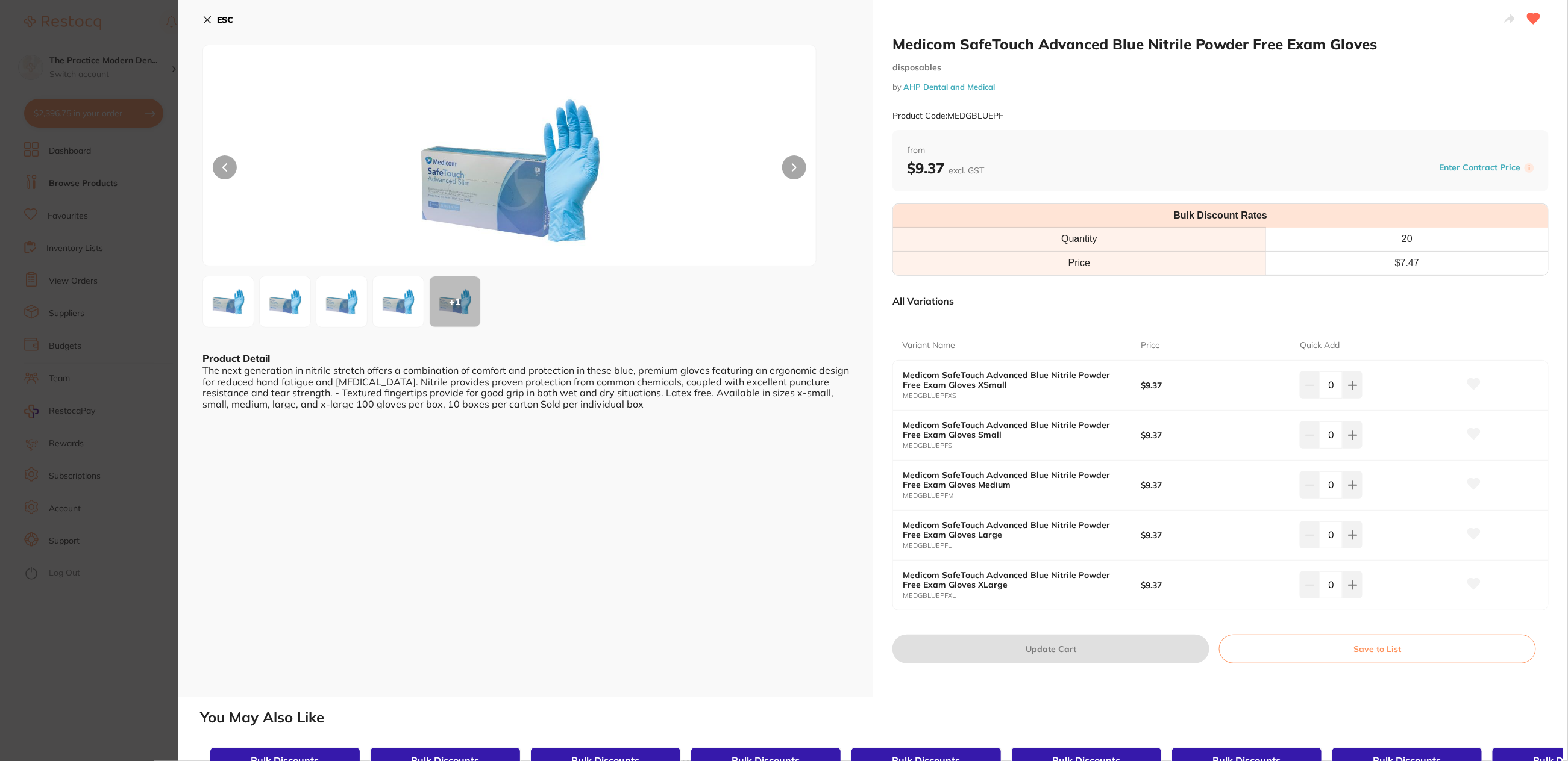
click at [212, 17] on icon at bounding box center [207, 19] width 10 height 10
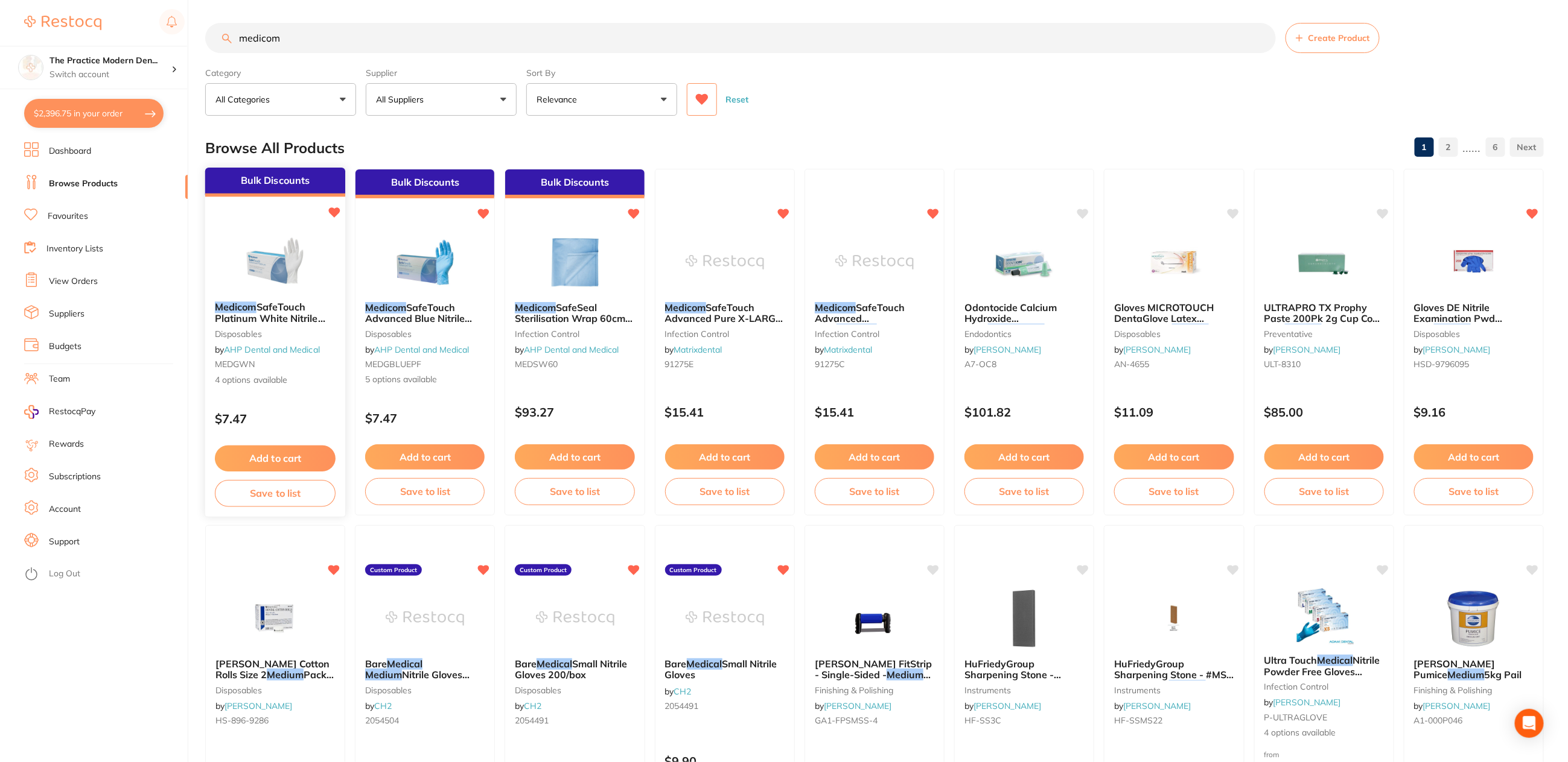
click at [253, 245] on img at bounding box center [275, 261] width 79 height 61
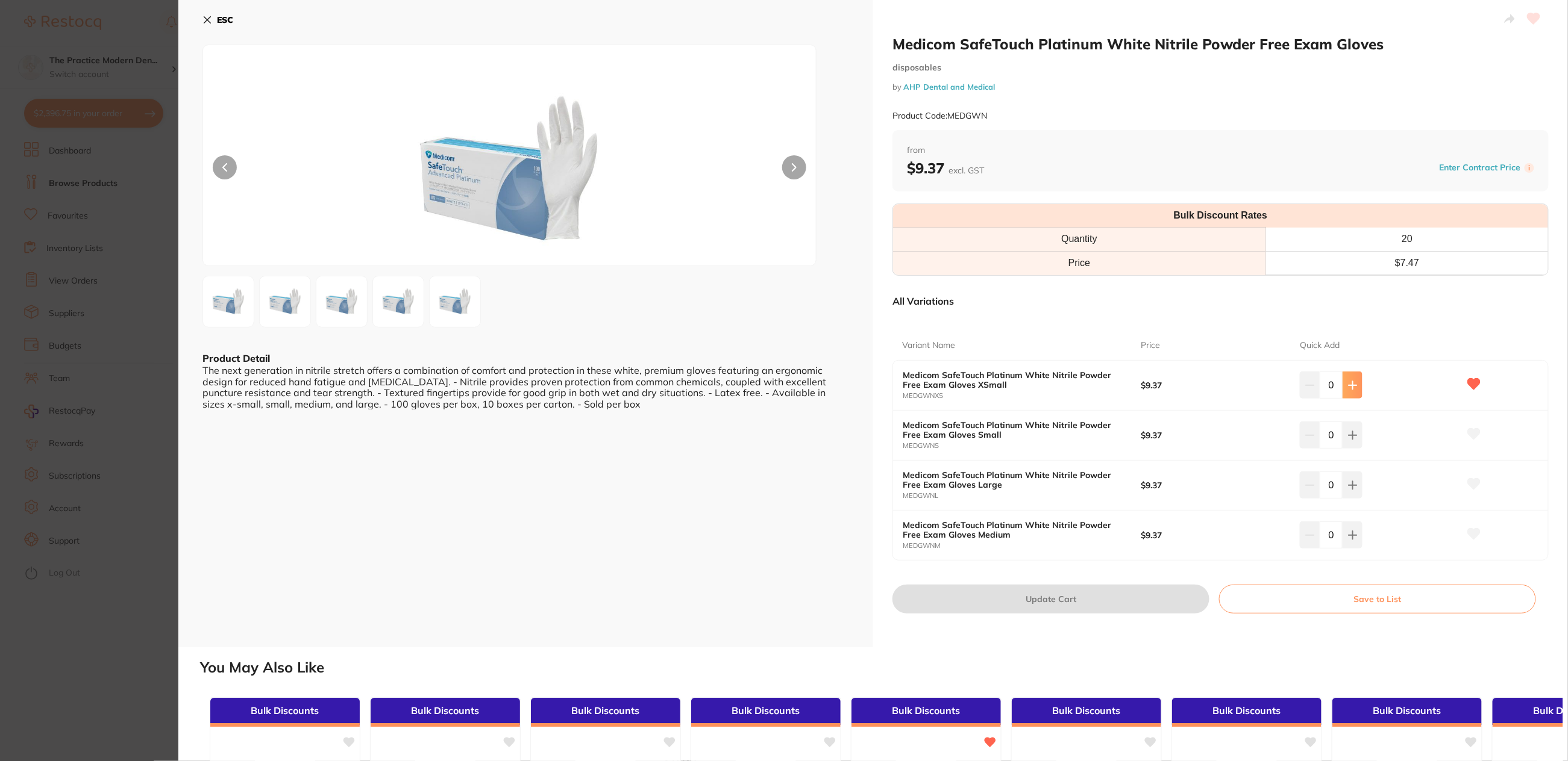
click at [1353, 386] on icon at bounding box center [1352, 385] width 10 height 10
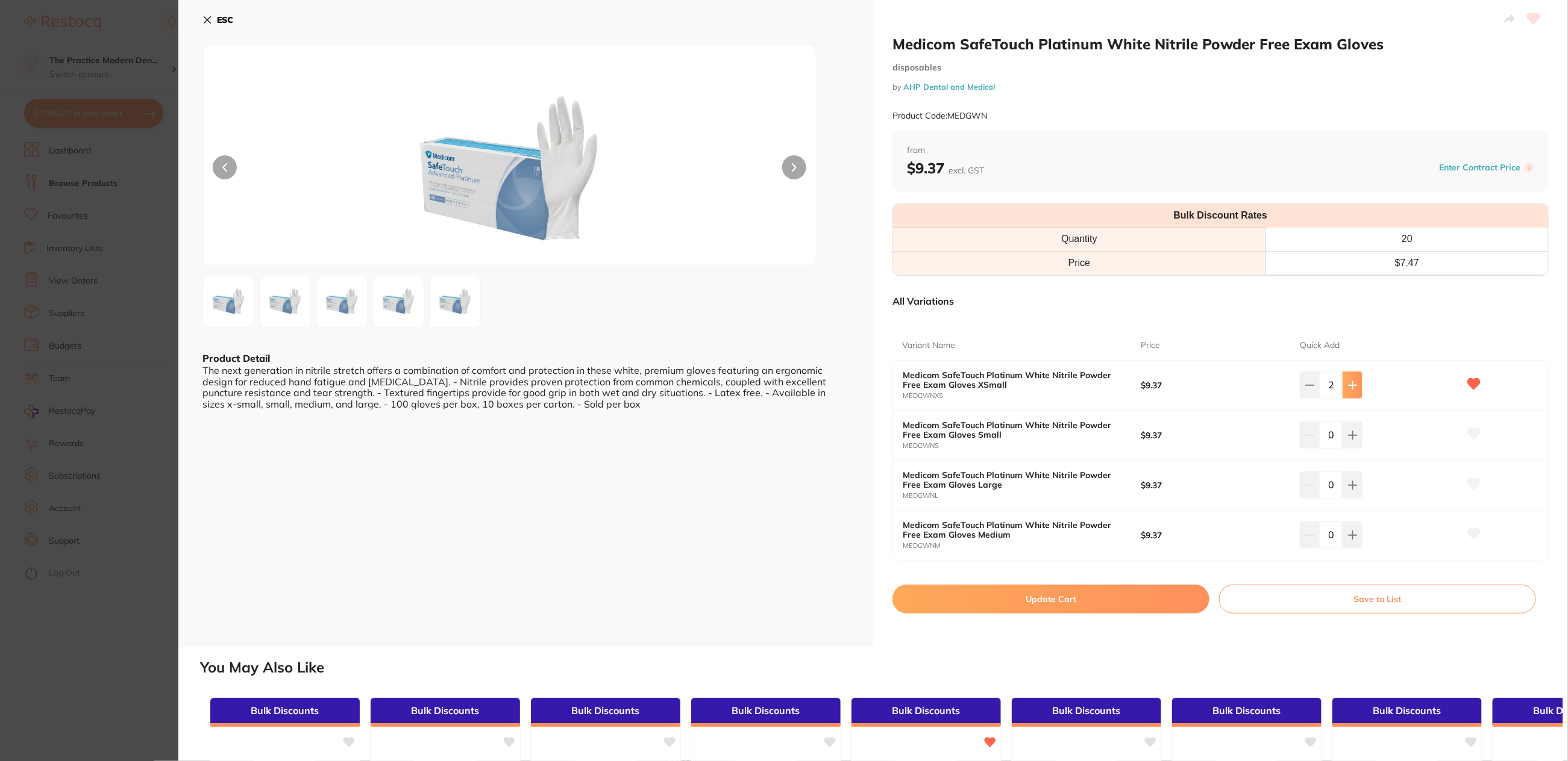
click at [1353, 386] on icon at bounding box center [1352, 385] width 10 height 10
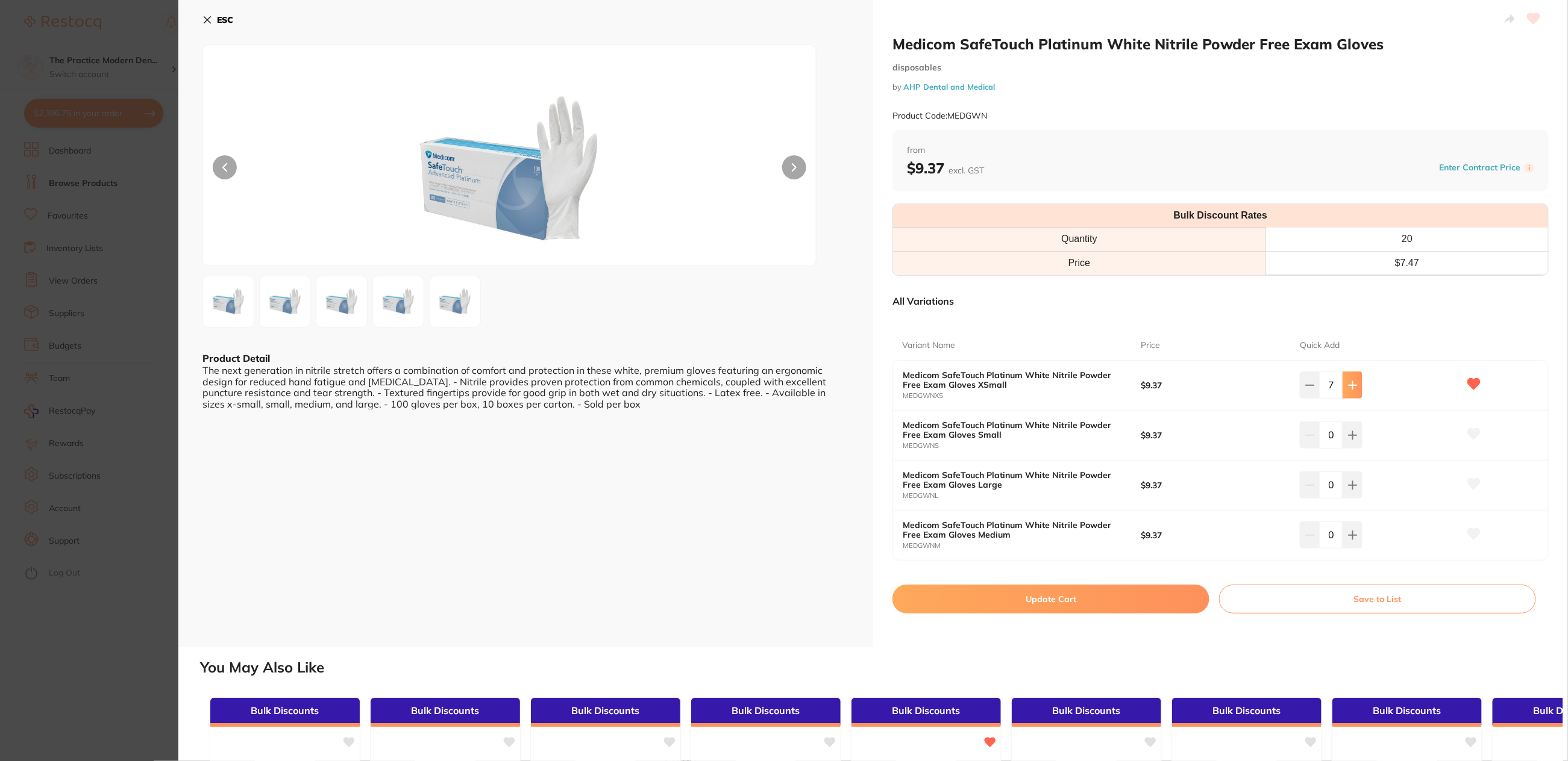
click at [1353, 386] on icon at bounding box center [1352, 385] width 10 height 10
type input "10"
click at [1081, 598] on button "Update Cart" at bounding box center [1050, 599] width 317 height 29
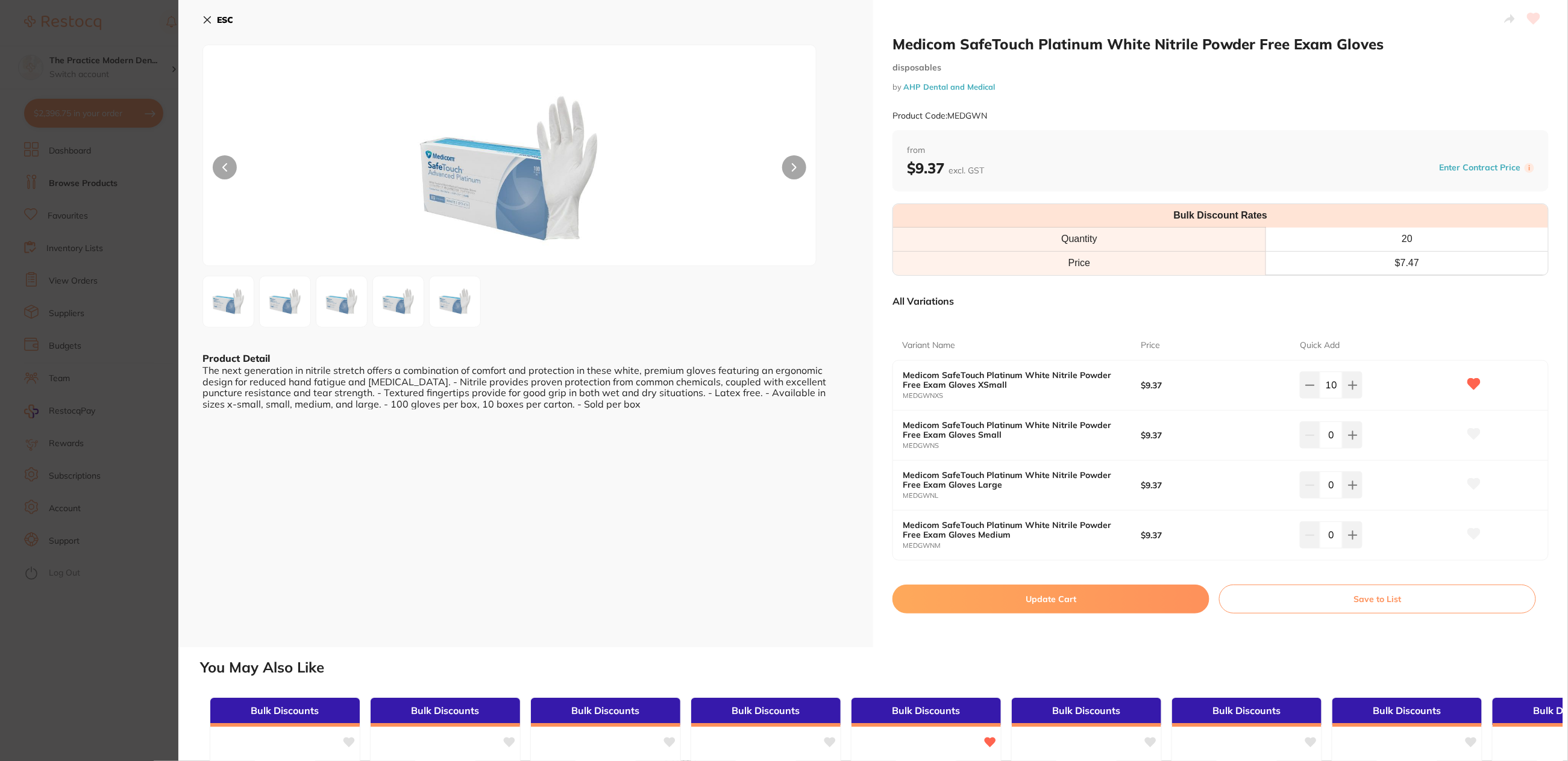
checkbox input "false"
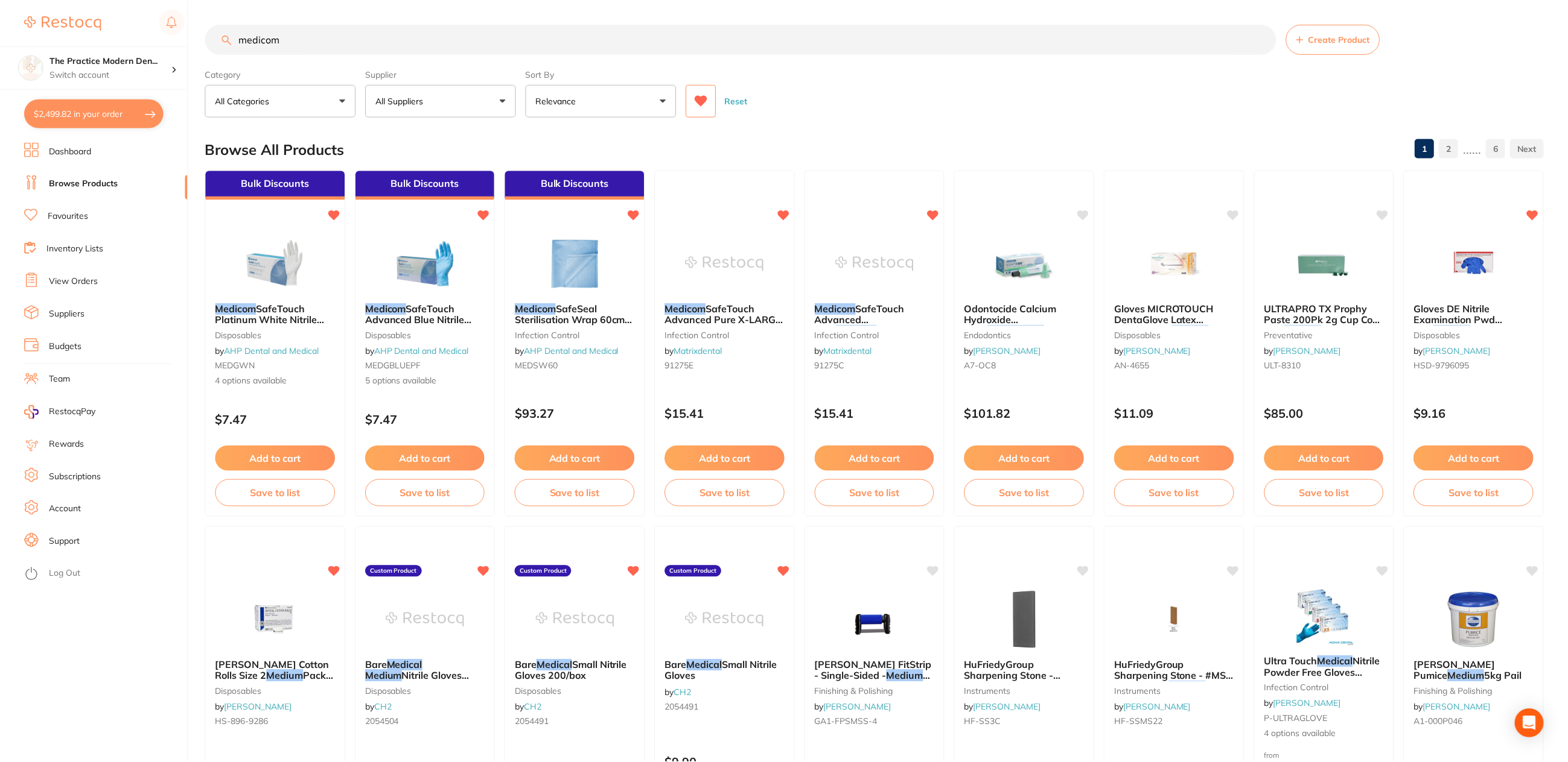
scroll to position [1, 0]
